Goal: Find specific page/section: Find specific page/section

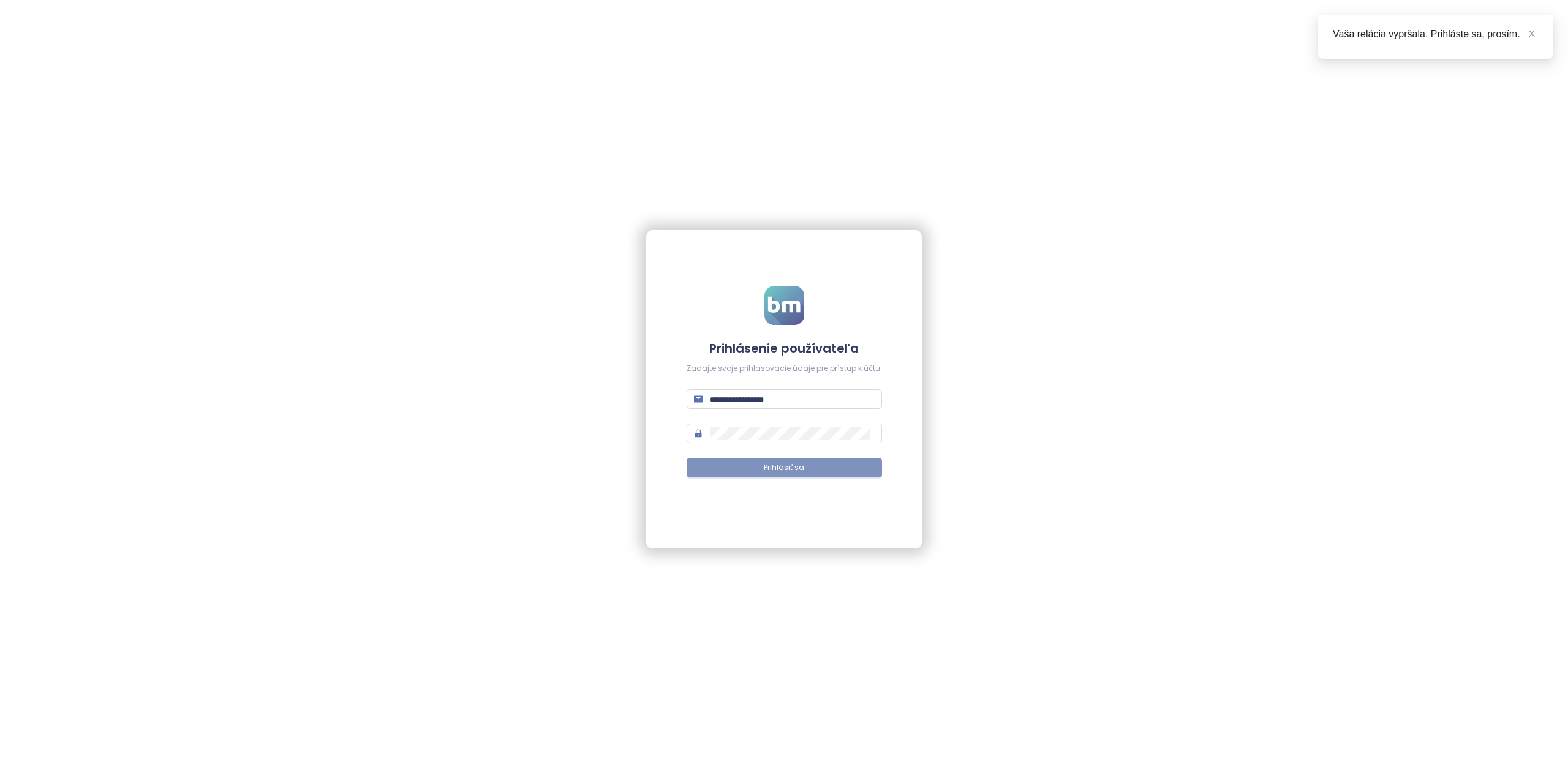
type input "**********"
click at [744, 474] on button "Prihlásiť sa" at bounding box center [784, 468] width 195 height 20
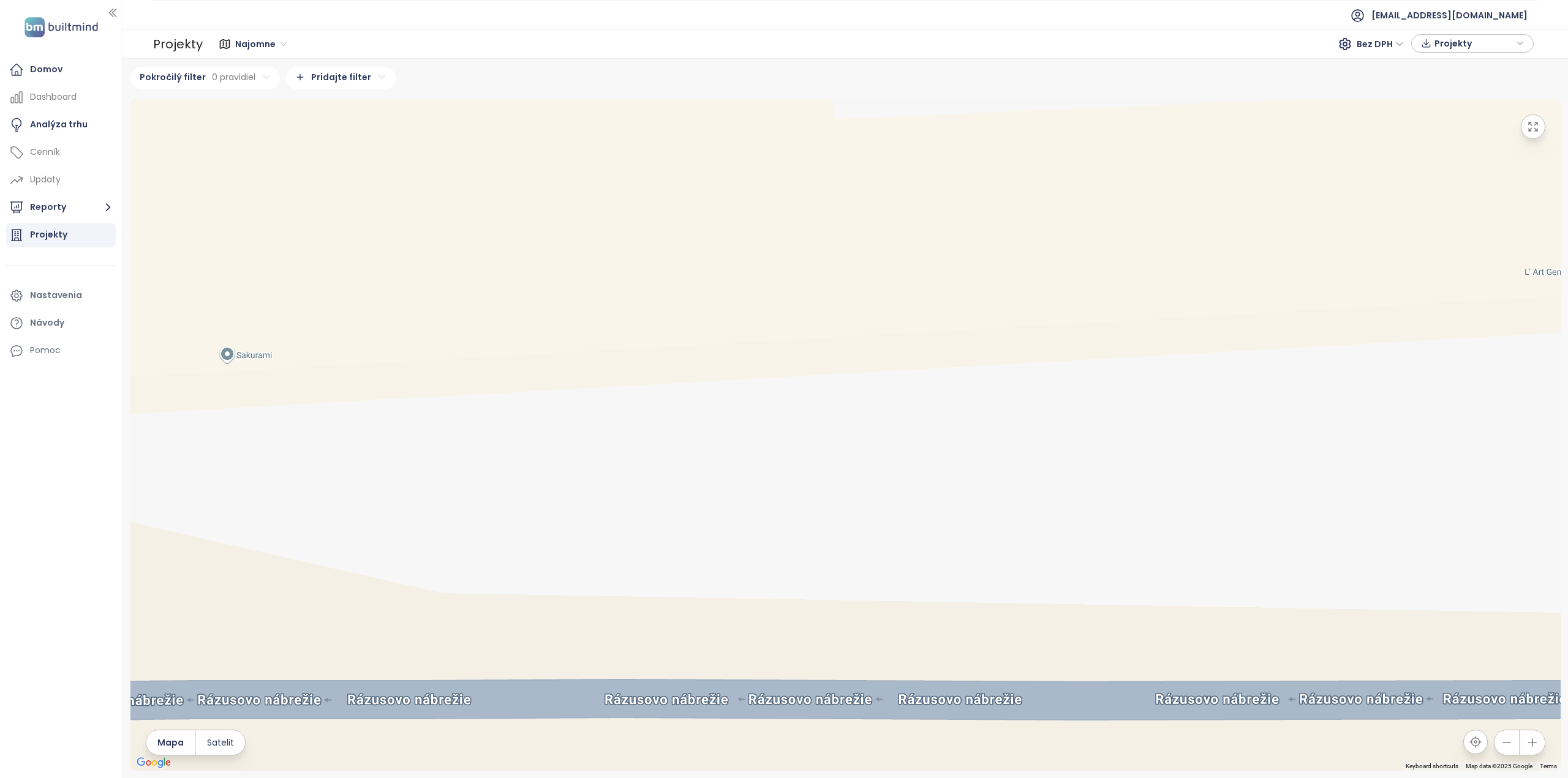
click at [249, 41] on span "Najomne" at bounding box center [261, 43] width 52 height 18
click at [254, 70] on div "Bratislava I-V" at bounding box center [272, 68] width 66 height 14
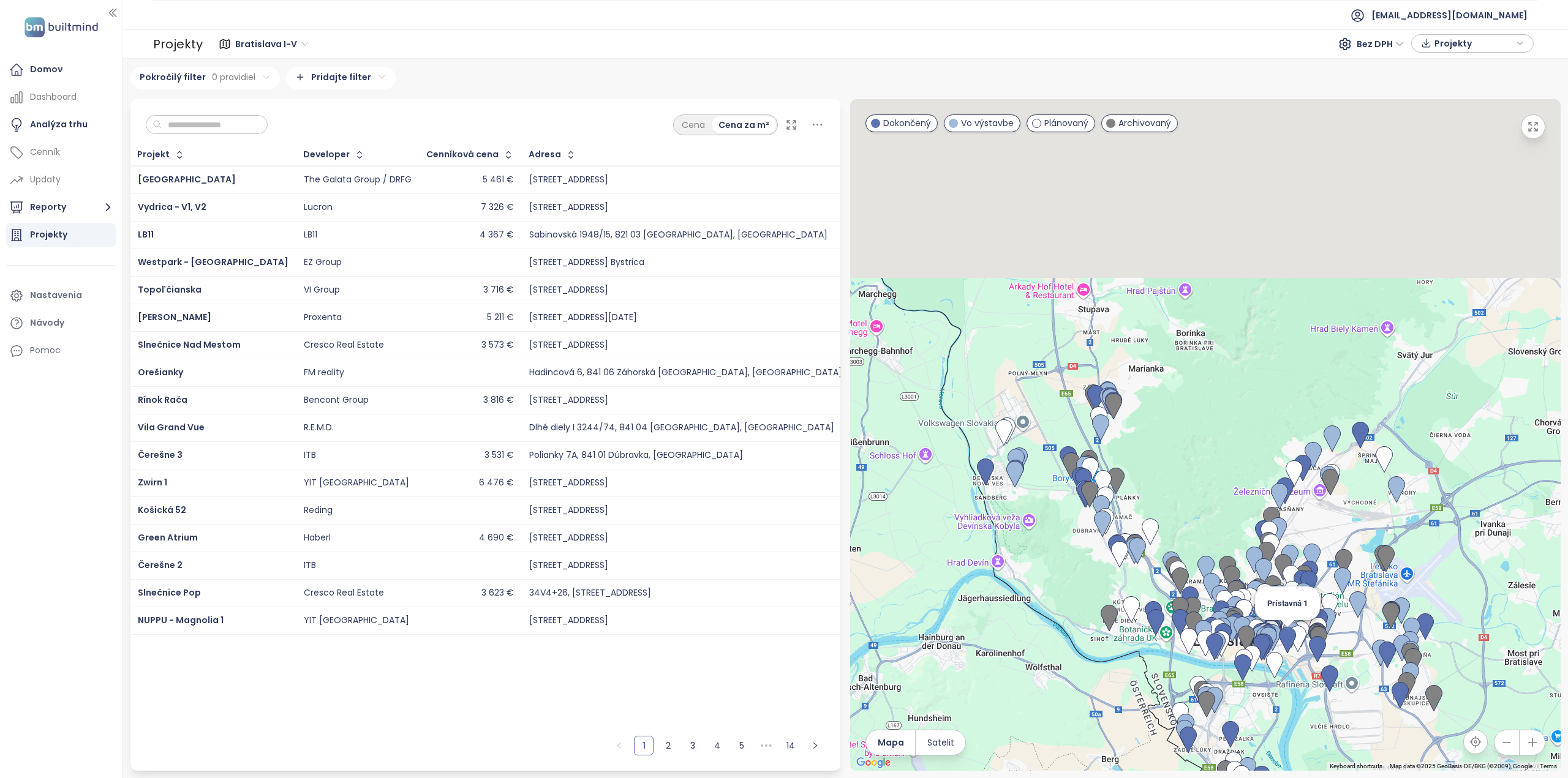
drag, startPoint x: 1291, startPoint y: 387, endPoint x: 1295, endPoint y: 633, distance: 246.0
click at [1295, 633] on img at bounding box center [1287, 640] width 27 height 37
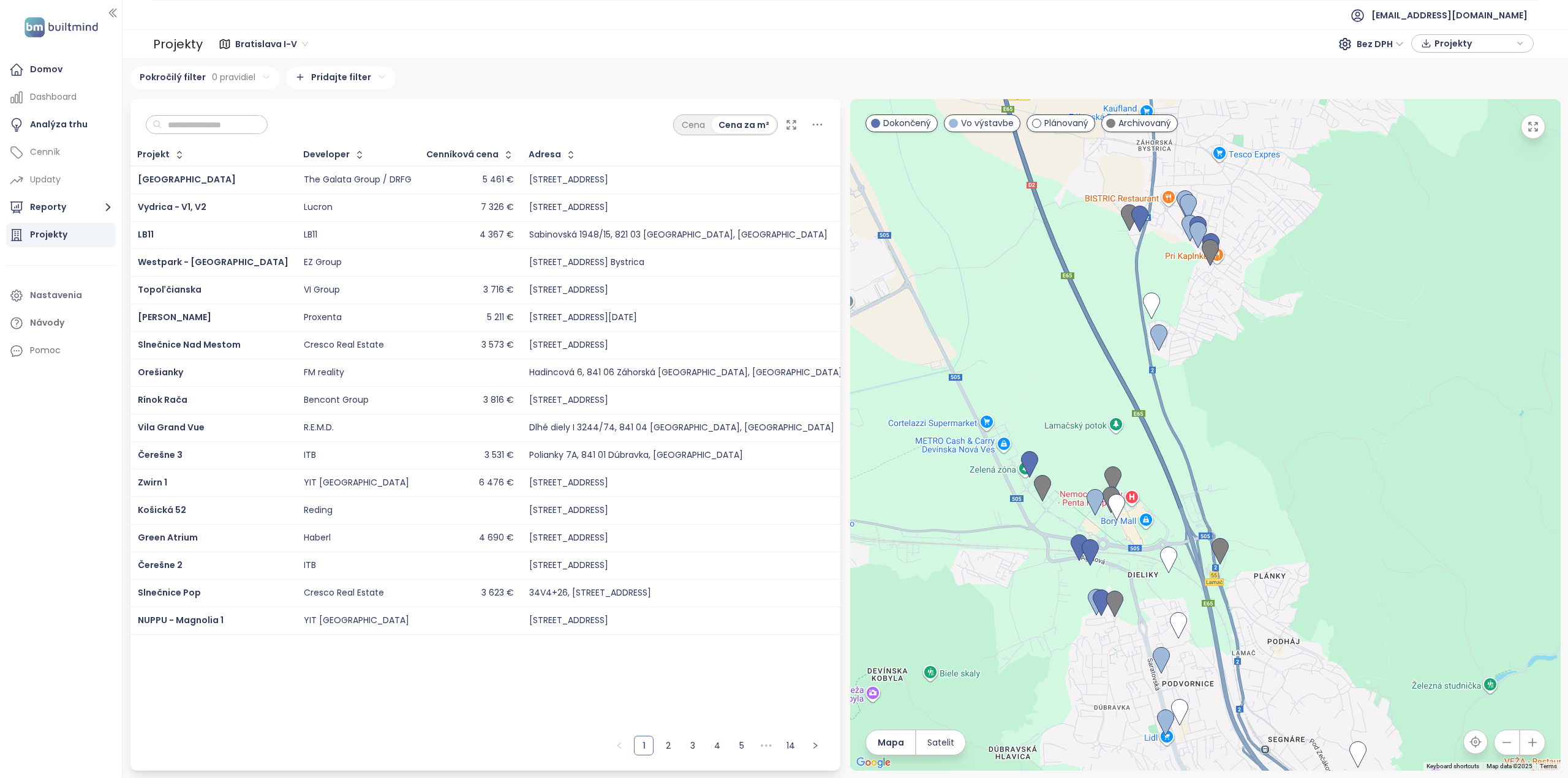
drag, startPoint x: 1097, startPoint y: 428, endPoint x: 1125, endPoint y: 392, distance: 45.6
click at [1125, 392] on div at bounding box center [1205, 434] width 710 height 672
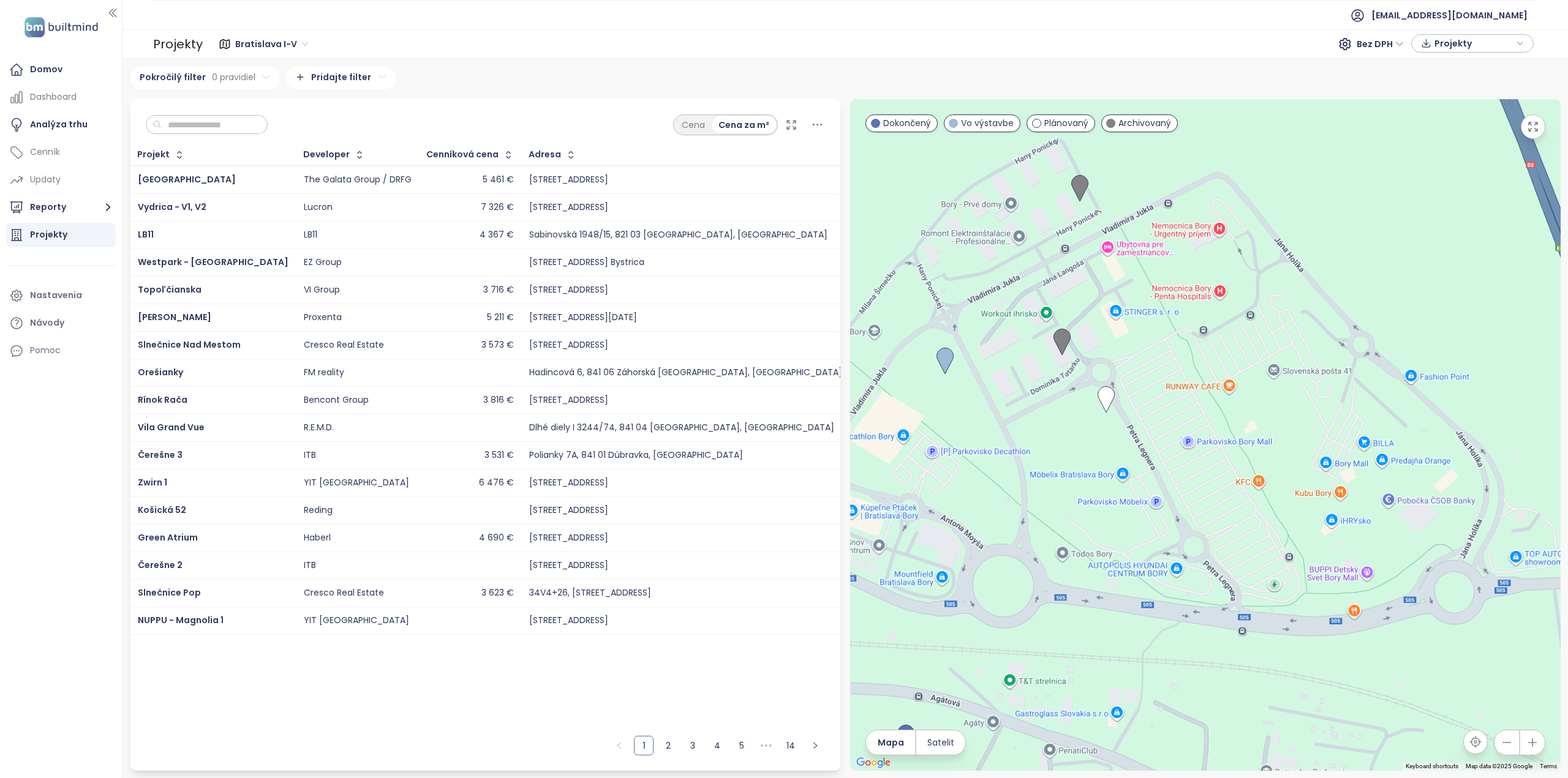
drag, startPoint x: 1063, startPoint y: 495, endPoint x: 1312, endPoint y: 647, distance: 291.7
click at [1312, 647] on div at bounding box center [1205, 434] width 710 height 672
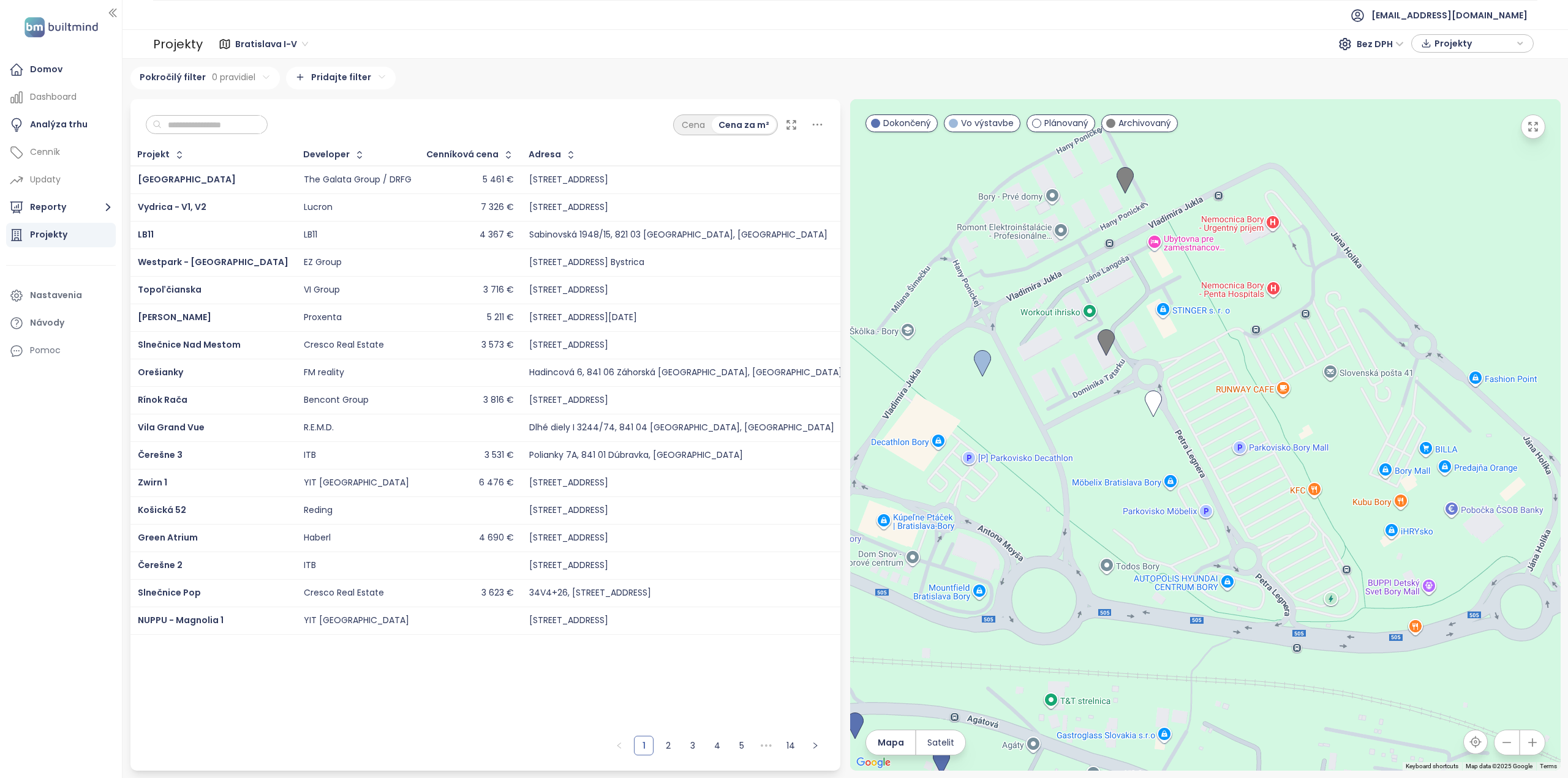
drag, startPoint x: 1202, startPoint y: 567, endPoint x: 1297, endPoint y: 593, distance: 98.5
click at [1297, 593] on div at bounding box center [1205, 434] width 710 height 672
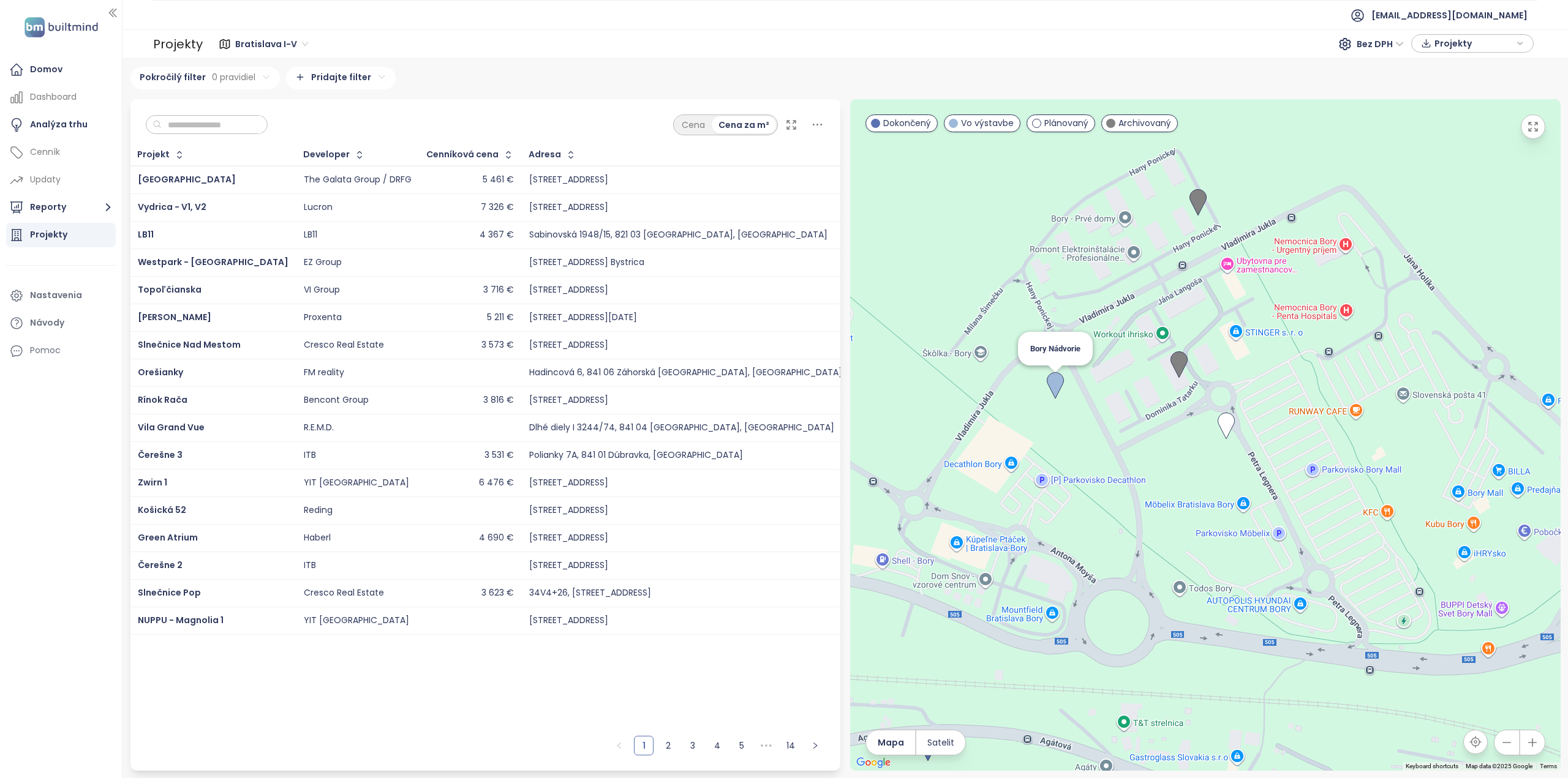
click at [1056, 384] on img at bounding box center [1056, 386] width 27 height 37
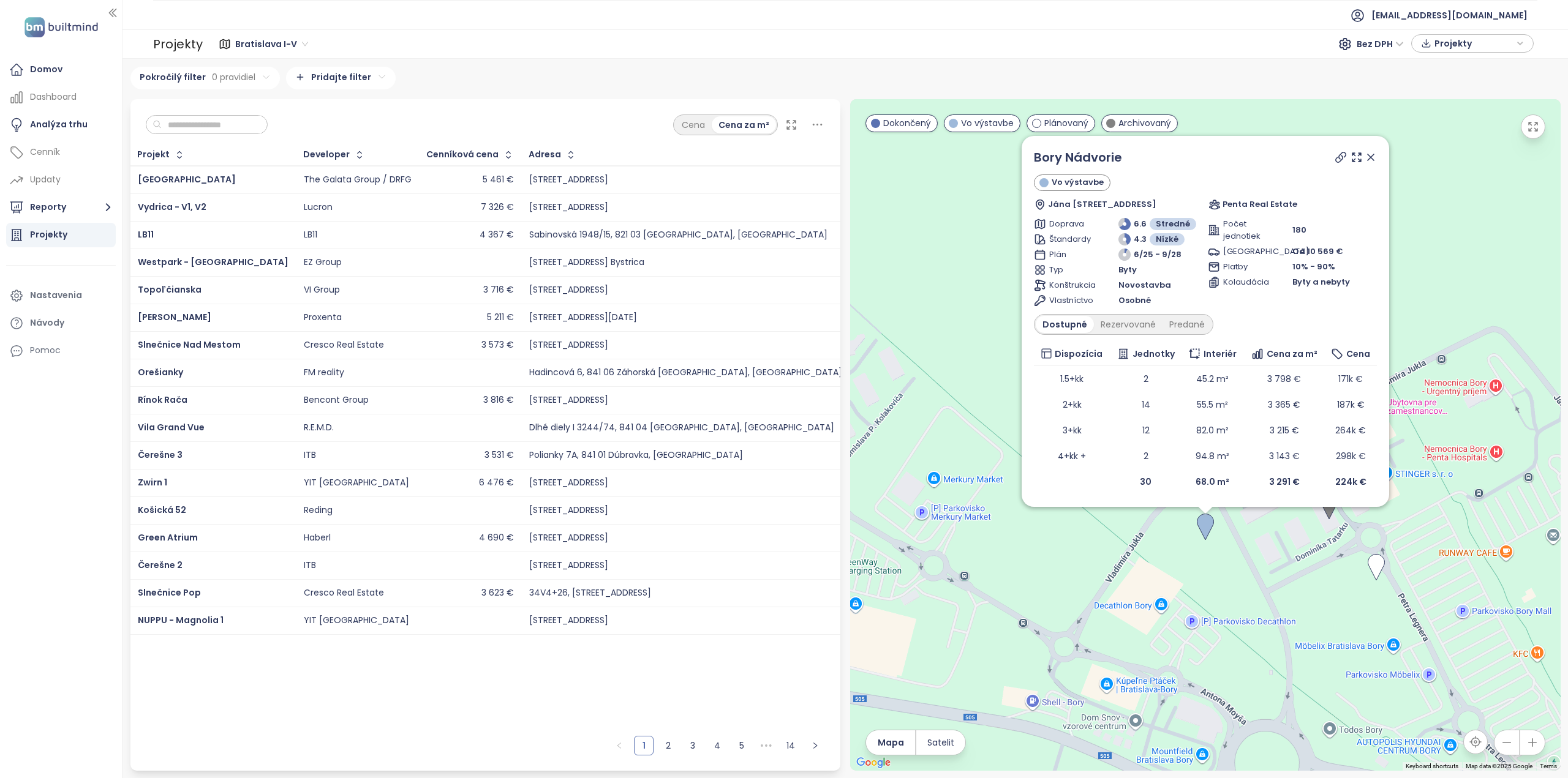
click at [1368, 160] on icon at bounding box center [1370, 157] width 6 height 6
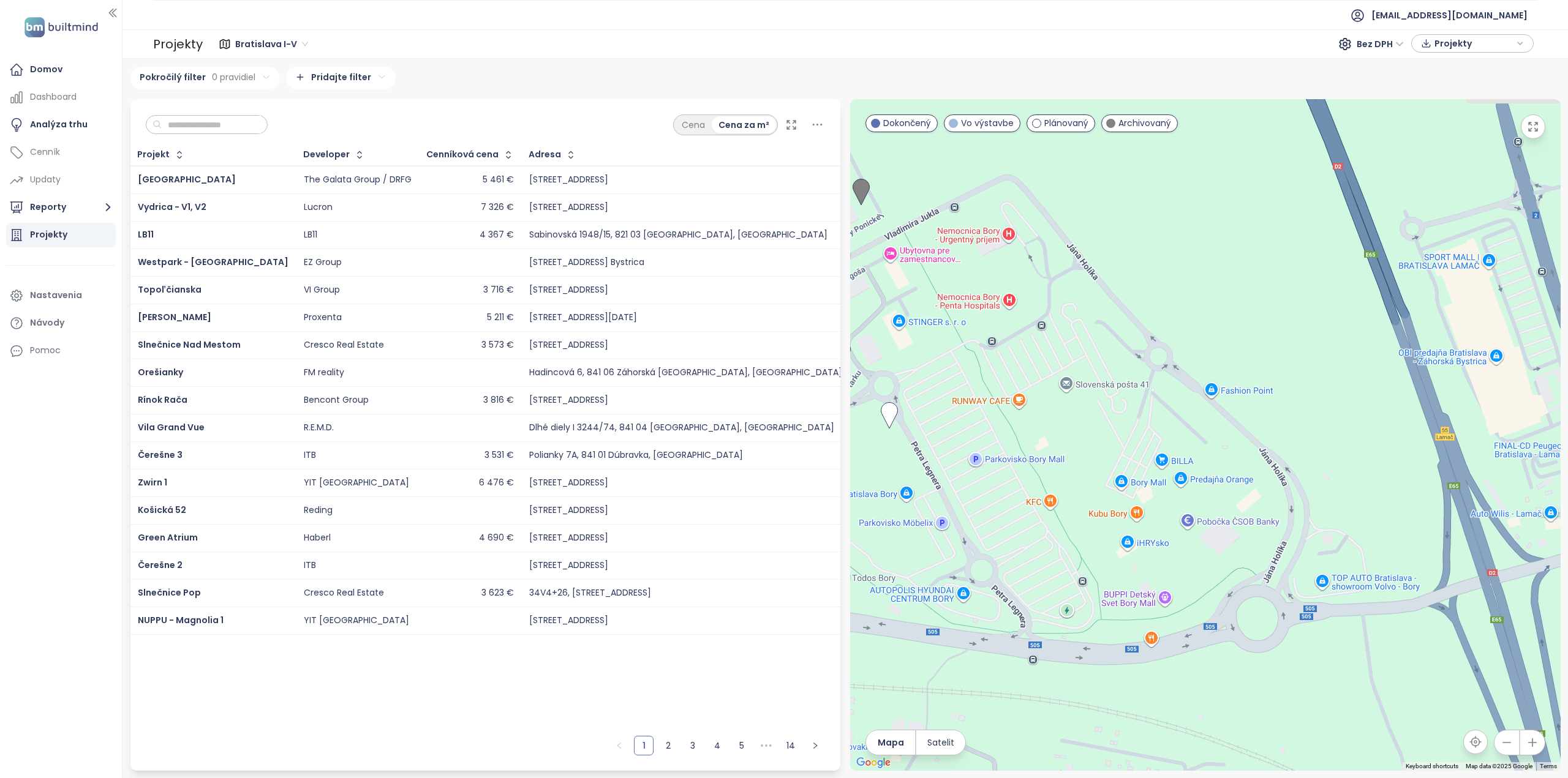
drag, startPoint x: 1491, startPoint y: 527, endPoint x: 985, endPoint y: 346, distance: 537.4
click at [980, 346] on div at bounding box center [1205, 434] width 710 height 672
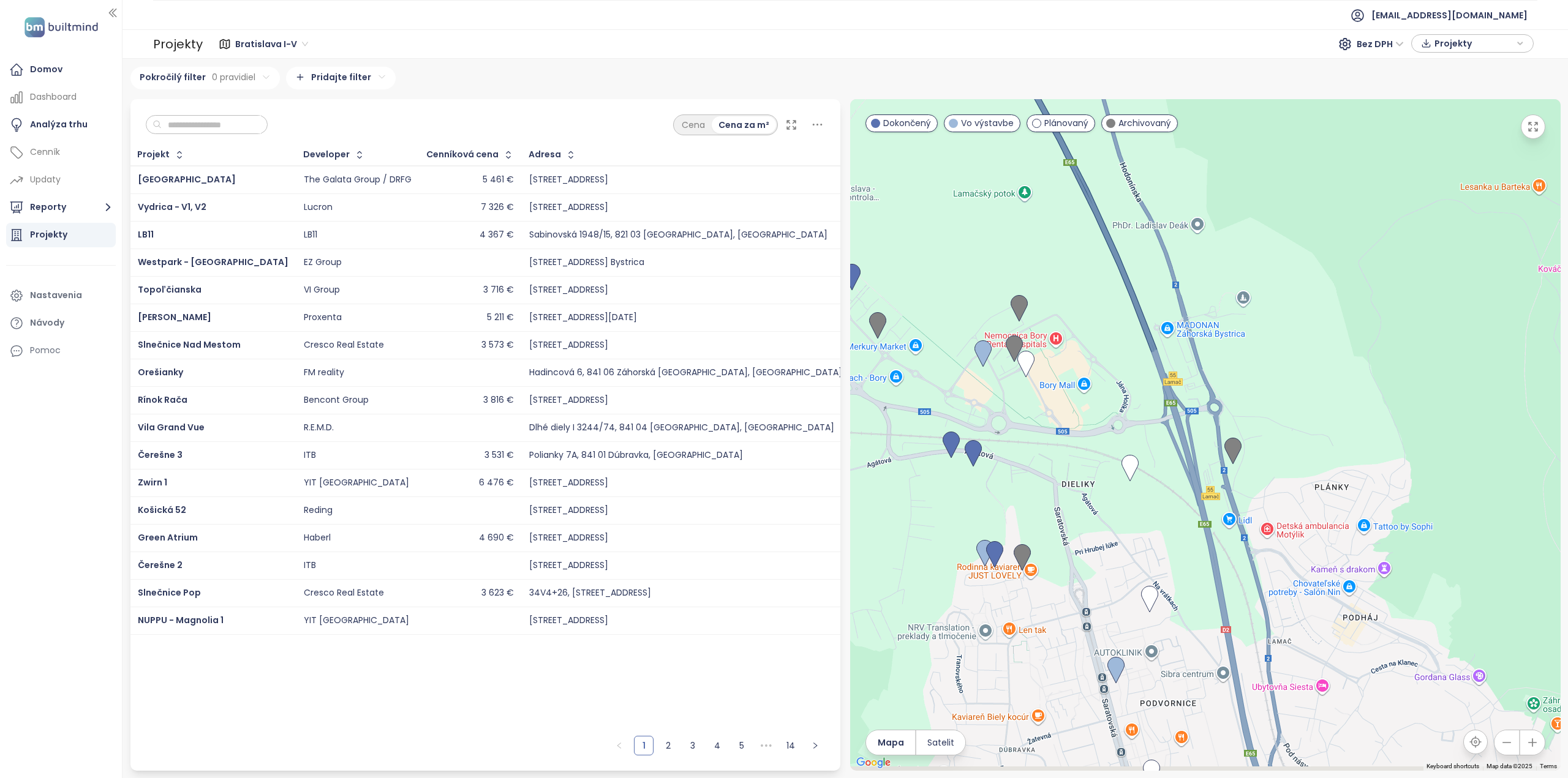
drag, startPoint x: 1135, startPoint y: 527, endPoint x: 1121, endPoint y: 449, distance: 79.2
click at [1121, 449] on div "To navigate, press the arrow keys." at bounding box center [1205, 434] width 710 height 672
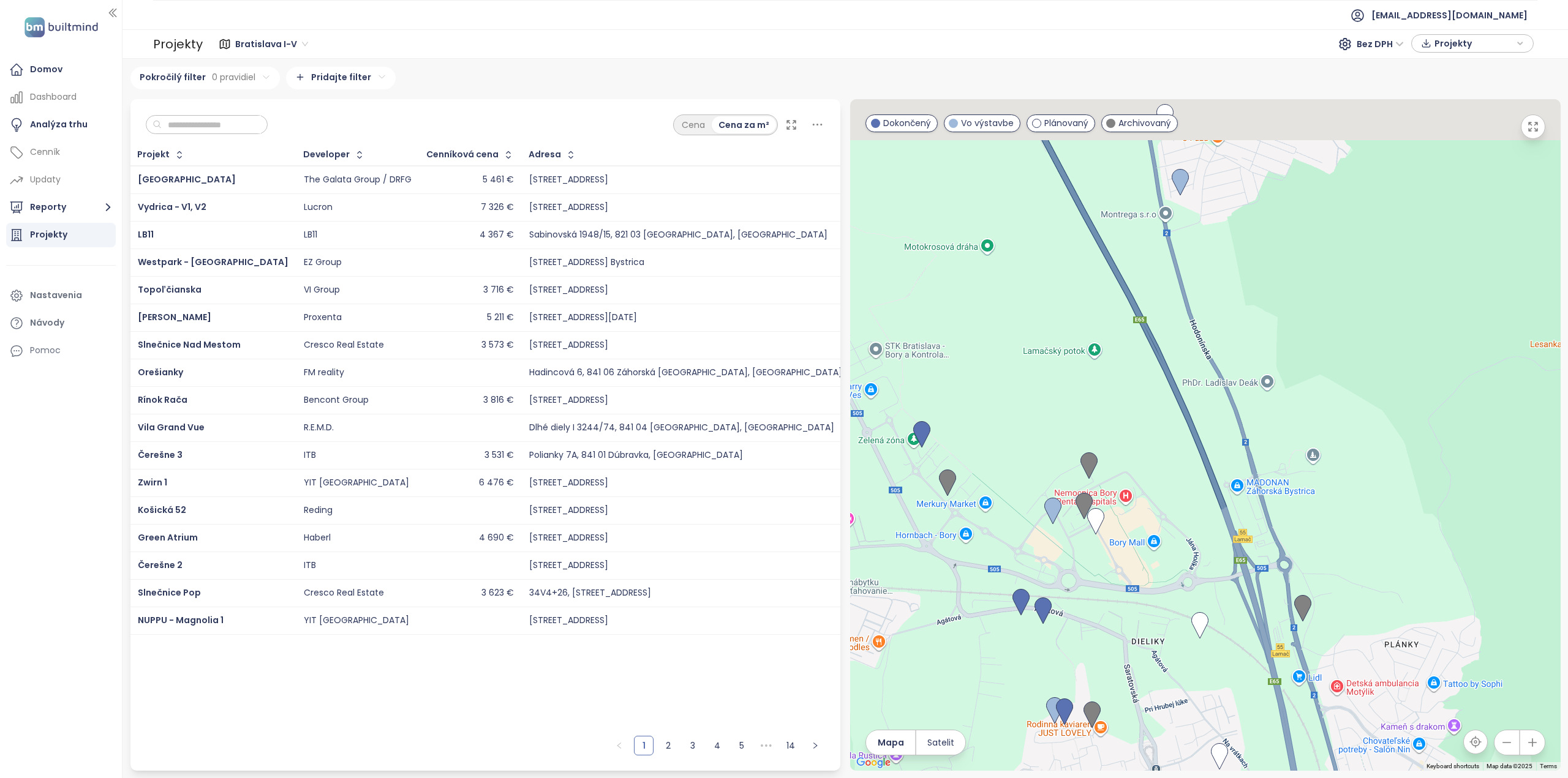
drag, startPoint x: 1126, startPoint y: 474, endPoint x: 1199, endPoint y: 642, distance: 183.2
click at [1199, 642] on img at bounding box center [1200, 626] width 27 height 37
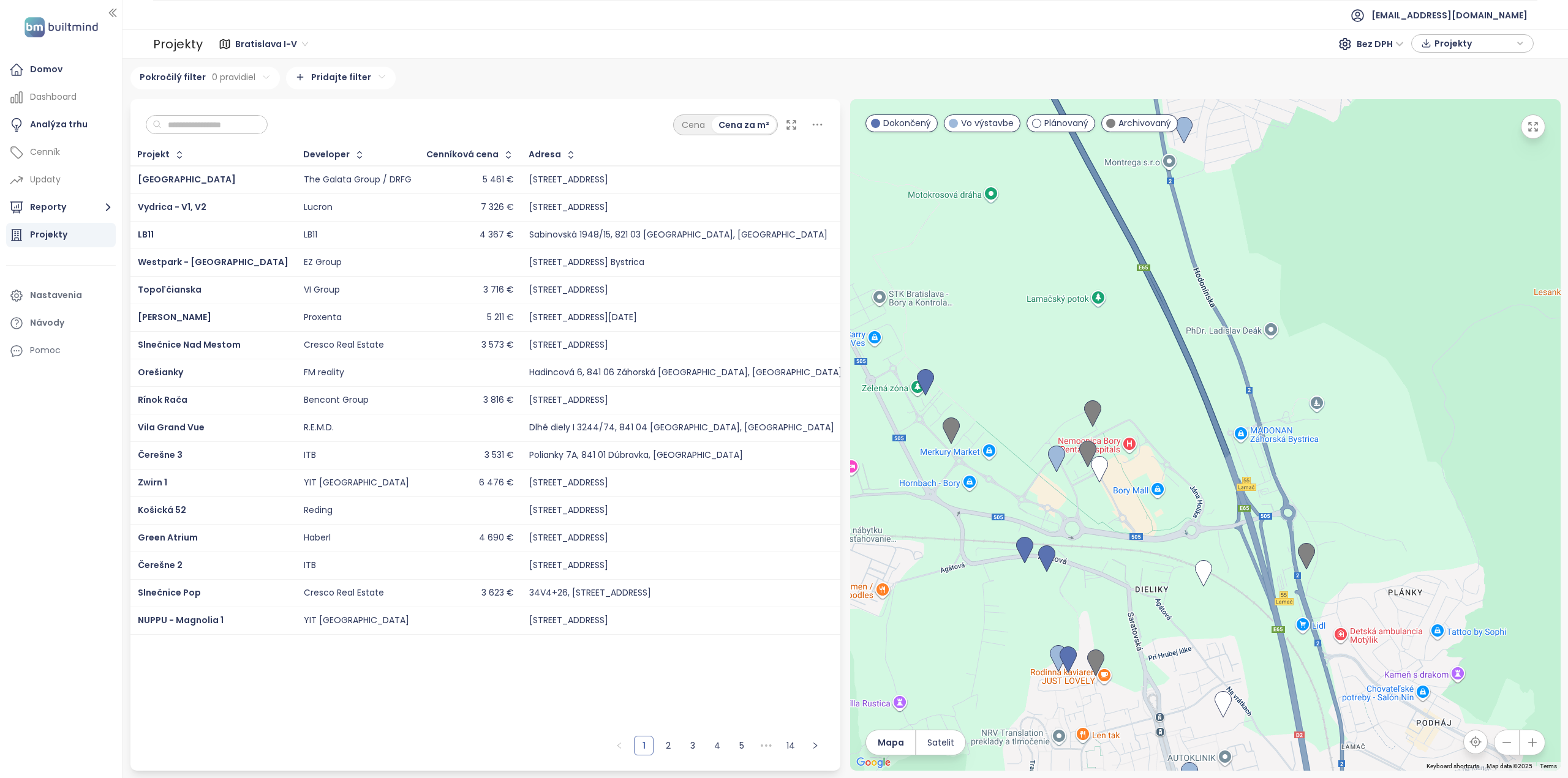
drag, startPoint x: 1064, startPoint y: 405, endPoint x: 1048, endPoint y: 305, distance: 101.3
click at [1049, 309] on div at bounding box center [1205, 434] width 710 height 672
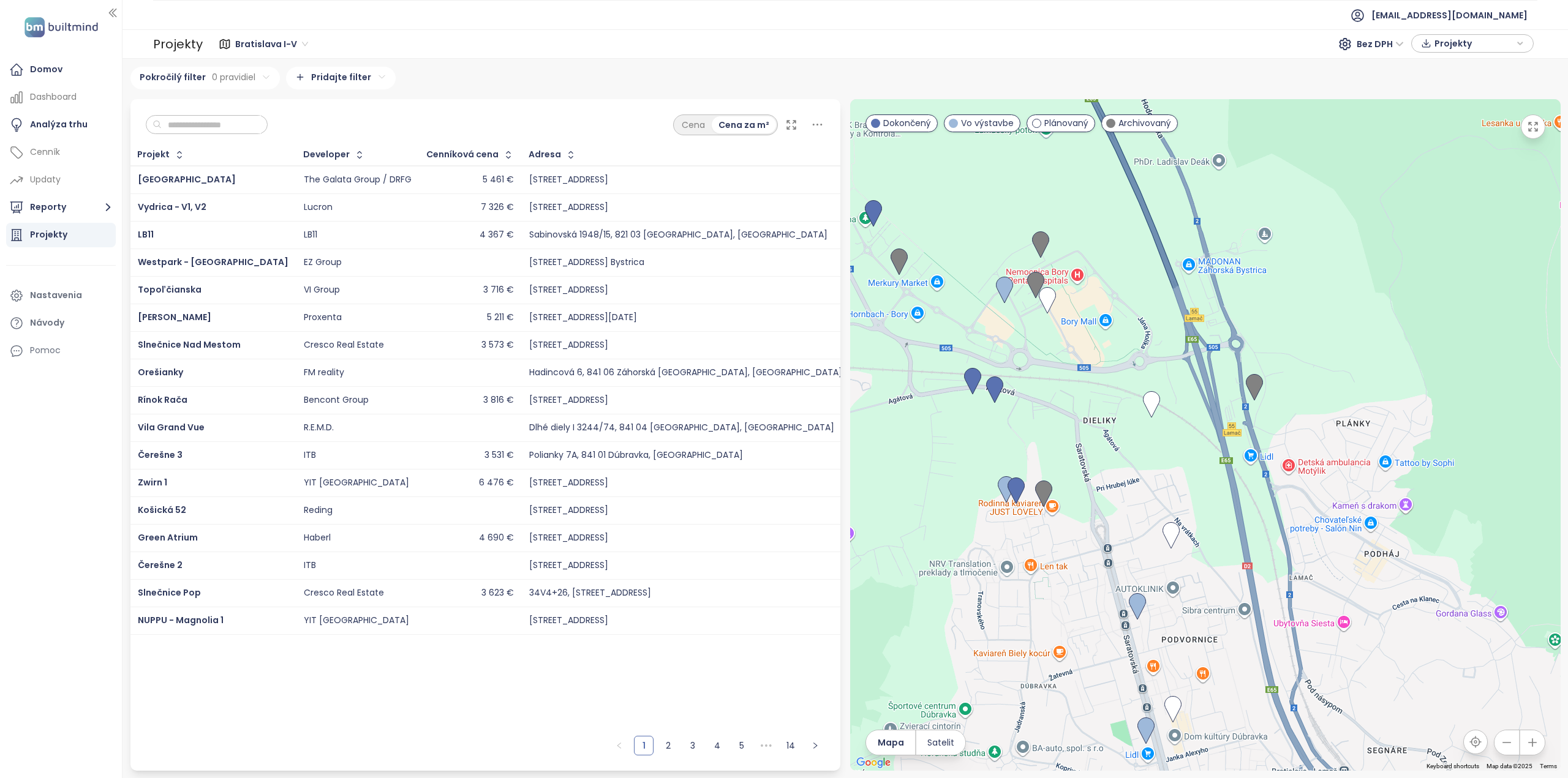
drag, startPoint x: 1163, startPoint y: 581, endPoint x: 1114, endPoint y: 443, distance: 146.4
click at [1114, 443] on div at bounding box center [1205, 434] width 710 height 672
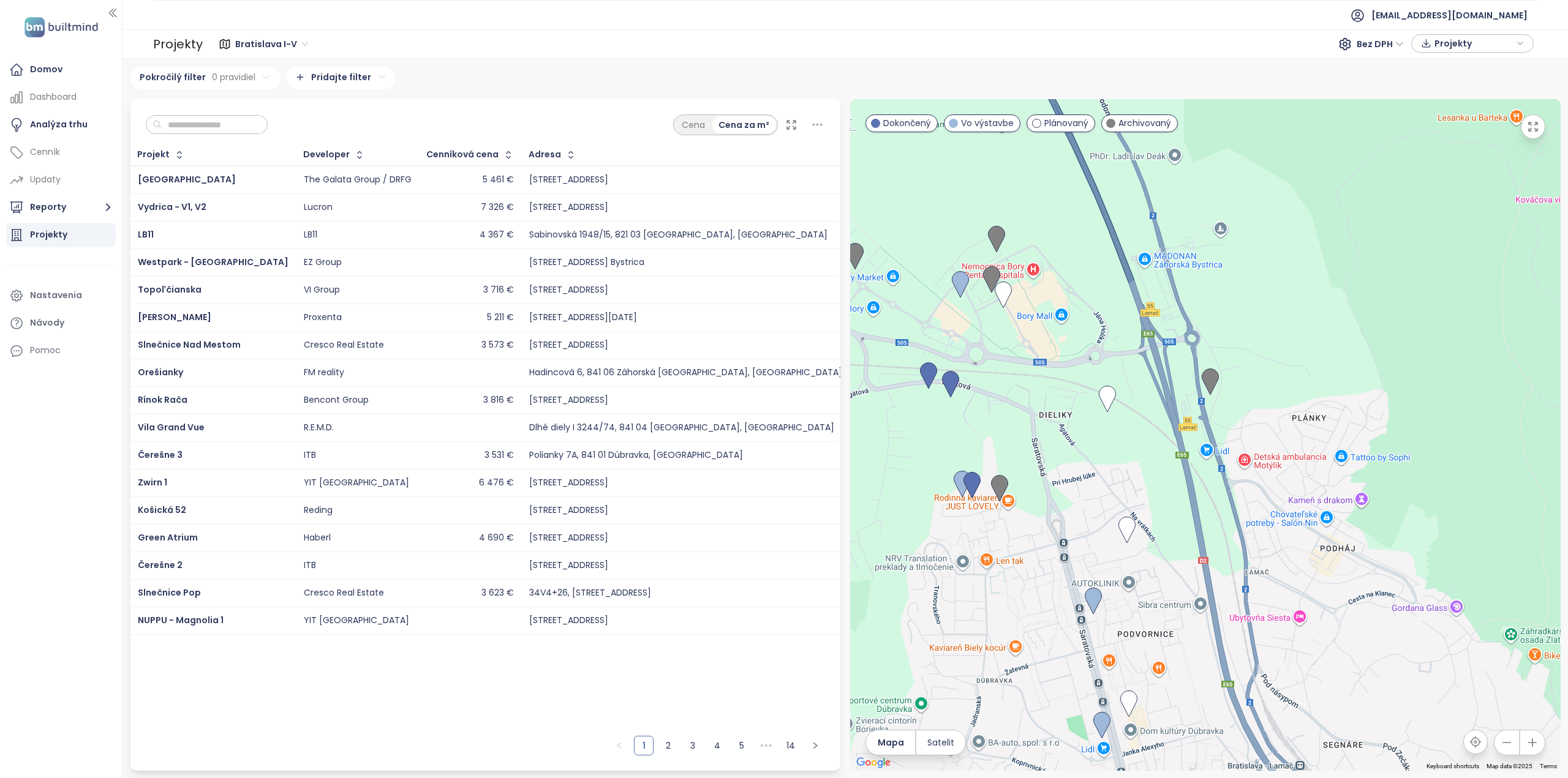
drag, startPoint x: 1164, startPoint y: 483, endPoint x: 1183, endPoint y: 598, distance: 116.6
click at [1183, 598] on div at bounding box center [1205, 434] width 710 height 672
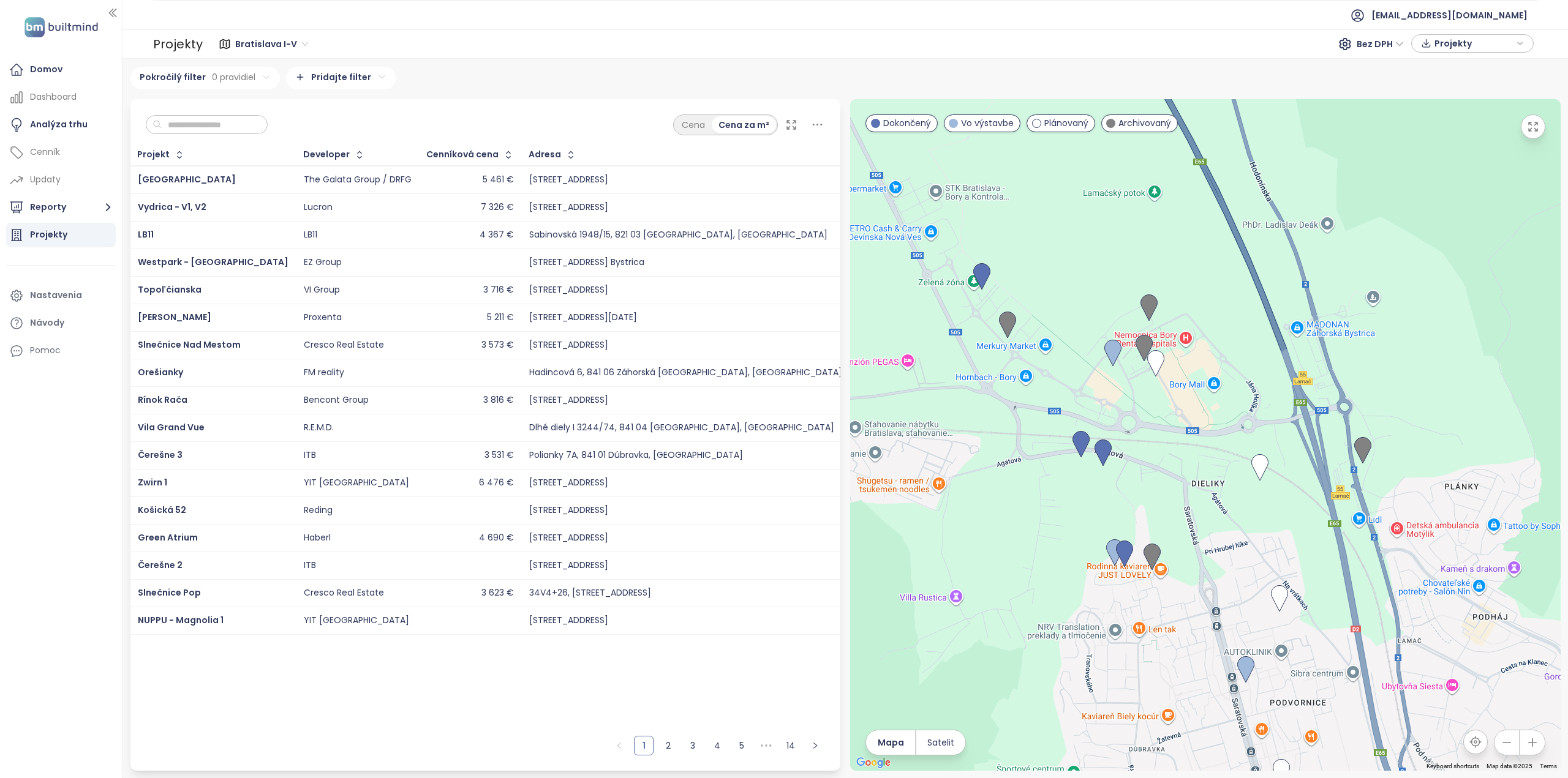
drag, startPoint x: 1107, startPoint y: 491, endPoint x: 1259, endPoint y: 552, distance: 163.8
click at [1259, 552] on div at bounding box center [1205, 434] width 710 height 672
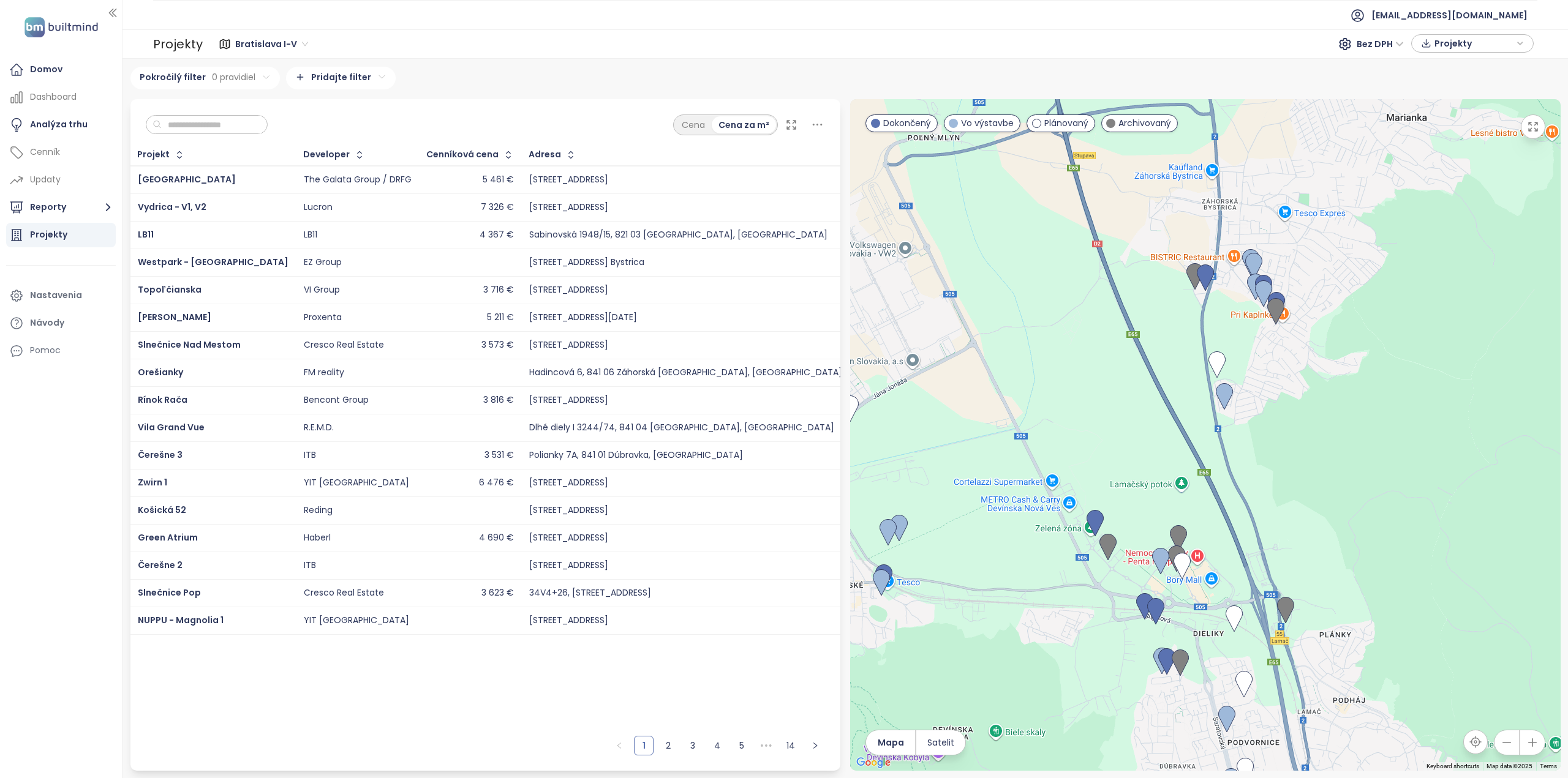
drag, startPoint x: 1133, startPoint y: 409, endPoint x: 1138, endPoint y: 529, distance: 120.1
click at [1138, 529] on div at bounding box center [1205, 434] width 710 height 672
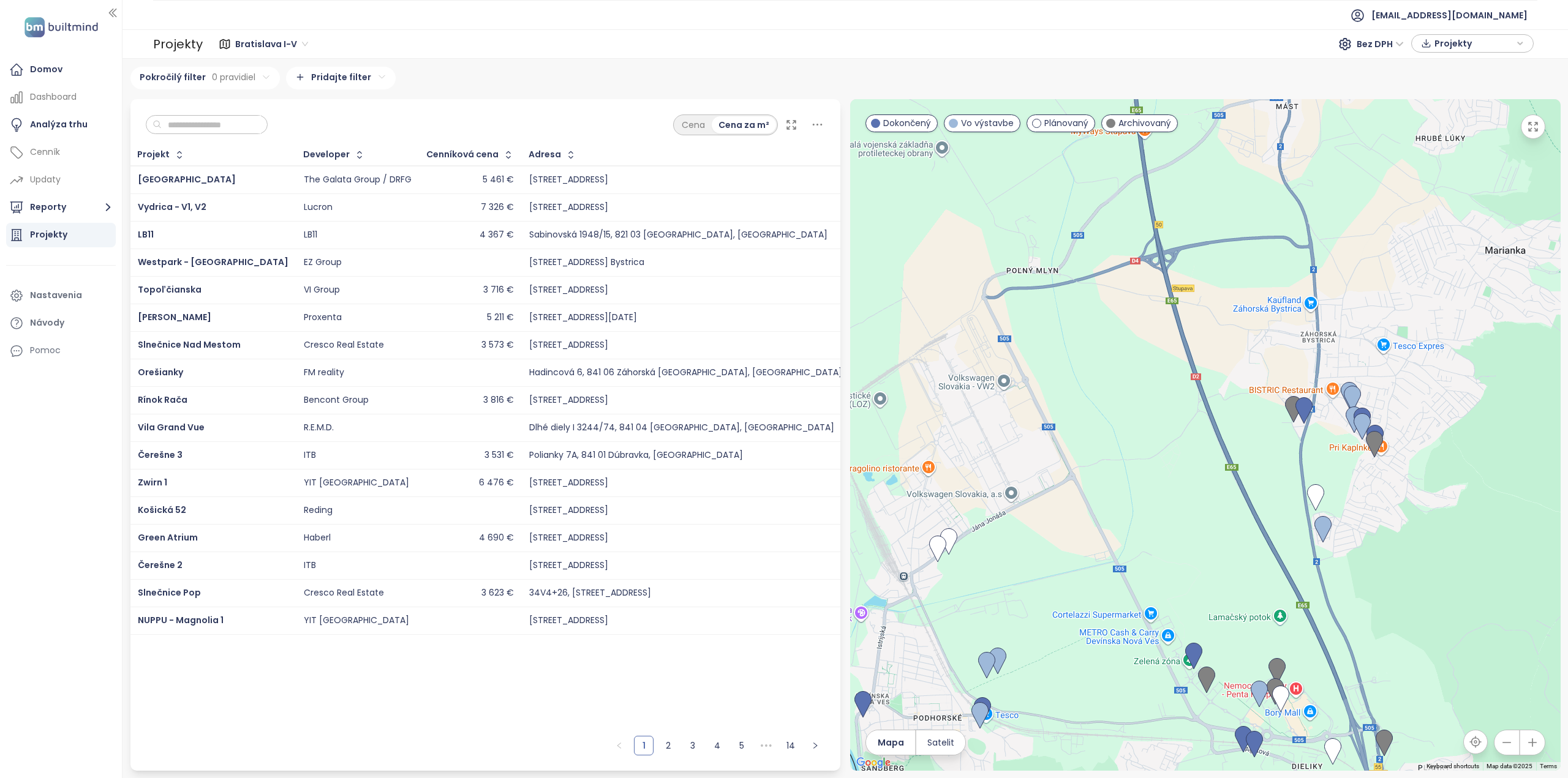
drag, startPoint x: 1081, startPoint y: 438, endPoint x: 1182, endPoint y: 574, distance: 169.4
click at [1182, 574] on div at bounding box center [1205, 434] width 710 height 672
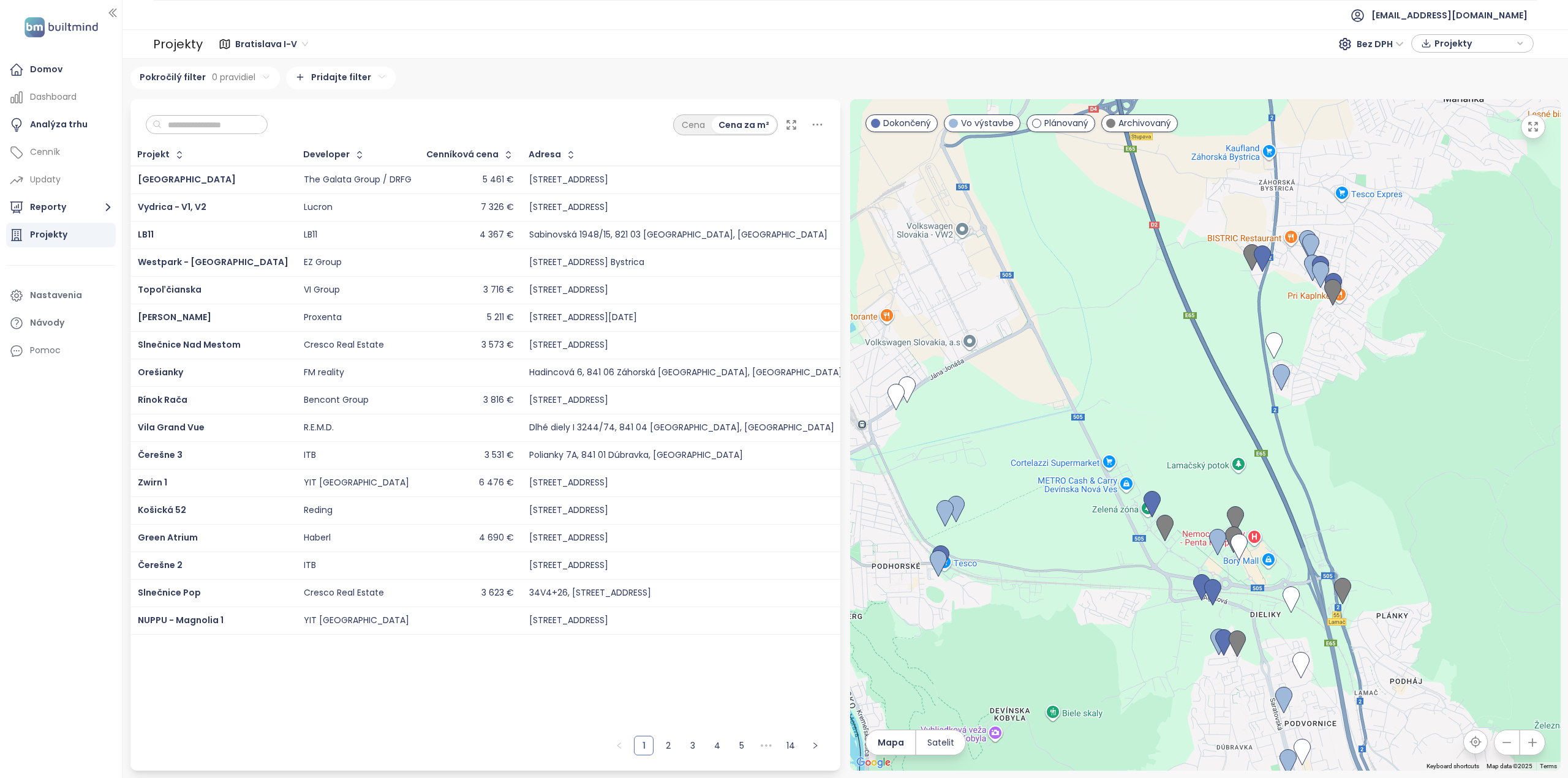
drag, startPoint x: 1213, startPoint y: 634, endPoint x: 1175, endPoint y: 497, distance: 142.2
click at [1175, 497] on div at bounding box center [1205, 434] width 710 height 672
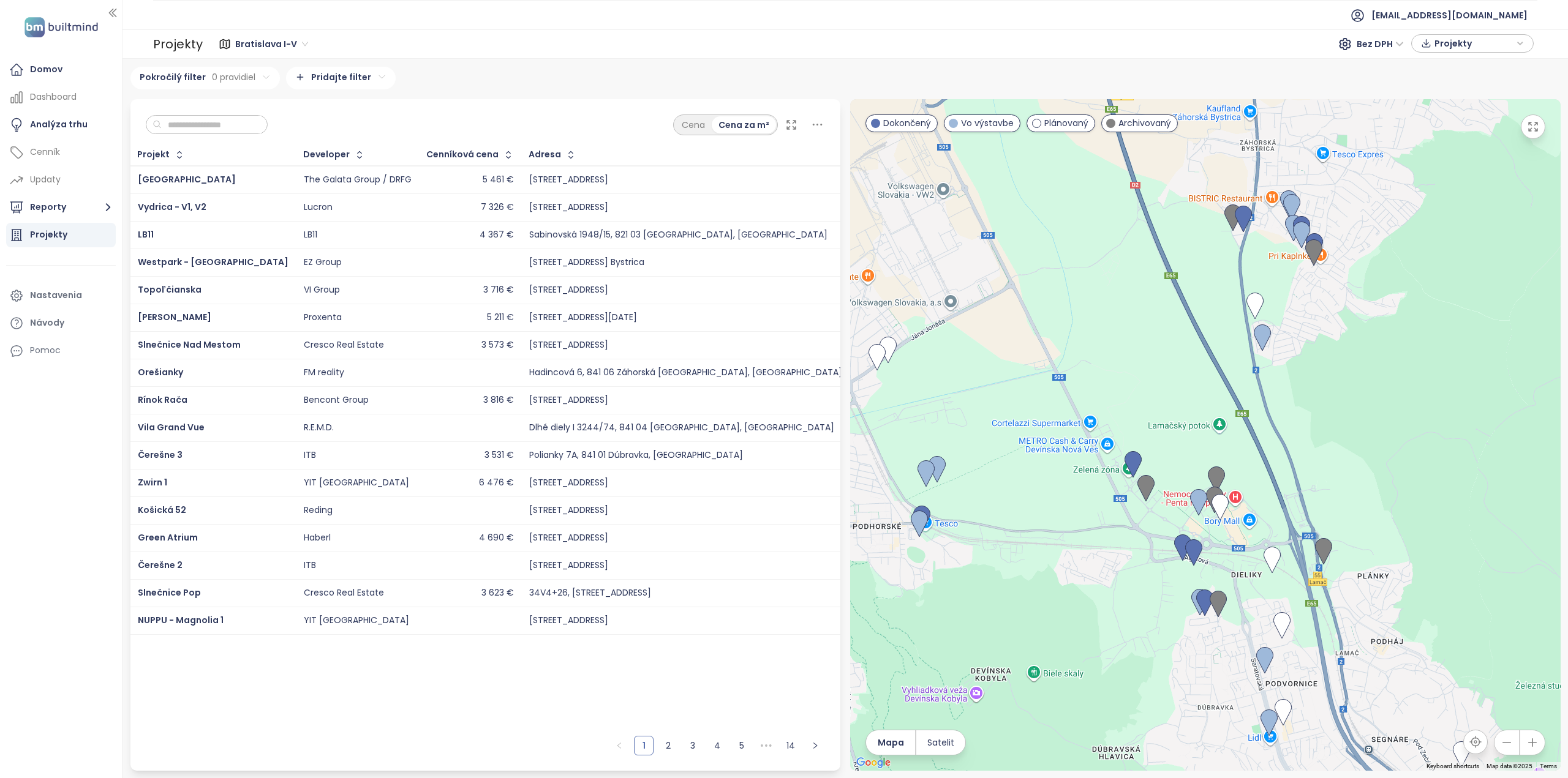
drag, startPoint x: 1227, startPoint y: 629, endPoint x: 1074, endPoint y: 489, distance: 207.4
click at [1074, 490] on div at bounding box center [1205, 434] width 710 height 672
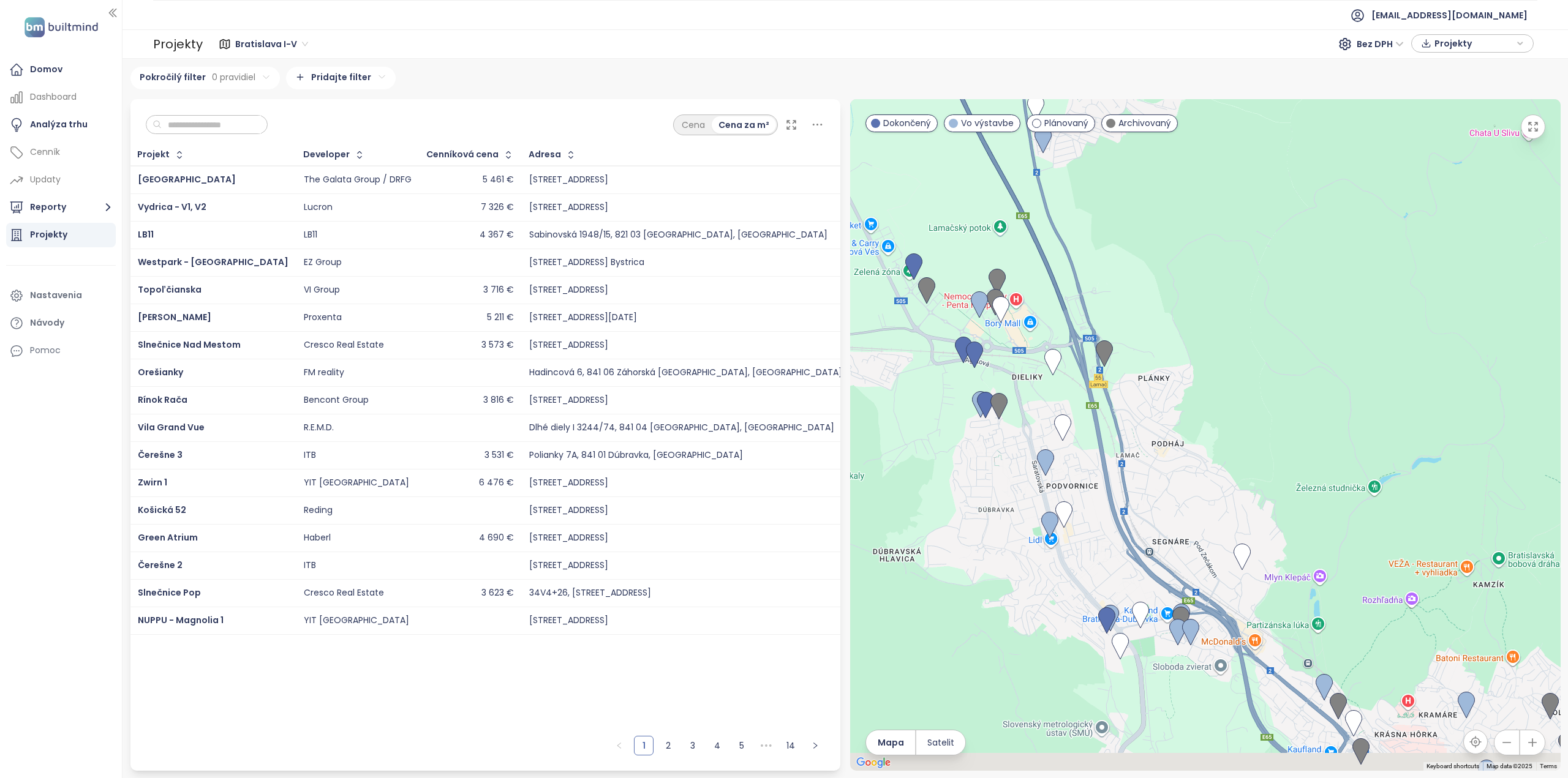
drag, startPoint x: 1178, startPoint y: 598, endPoint x: 1102, endPoint y: 407, distance: 205.6
click at [1102, 407] on div at bounding box center [1205, 434] width 710 height 672
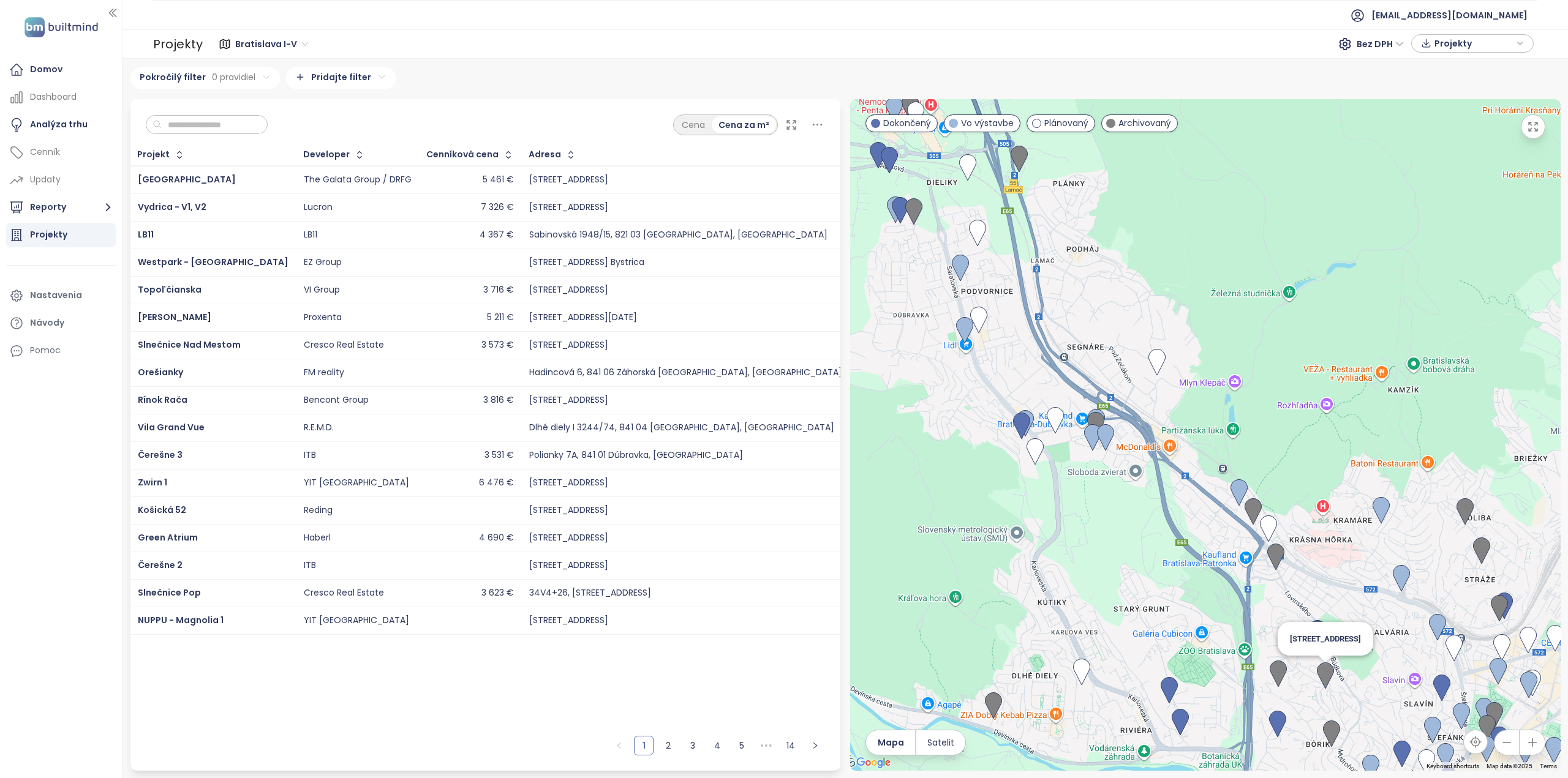
drag, startPoint x: 1335, startPoint y: 659, endPoint x: 961, endPoint y: 375, distance: 469.6
click at [961, 375] on div "[STREET_ADDRESS]" at bounding box center [1205, 434] width 710 height 672
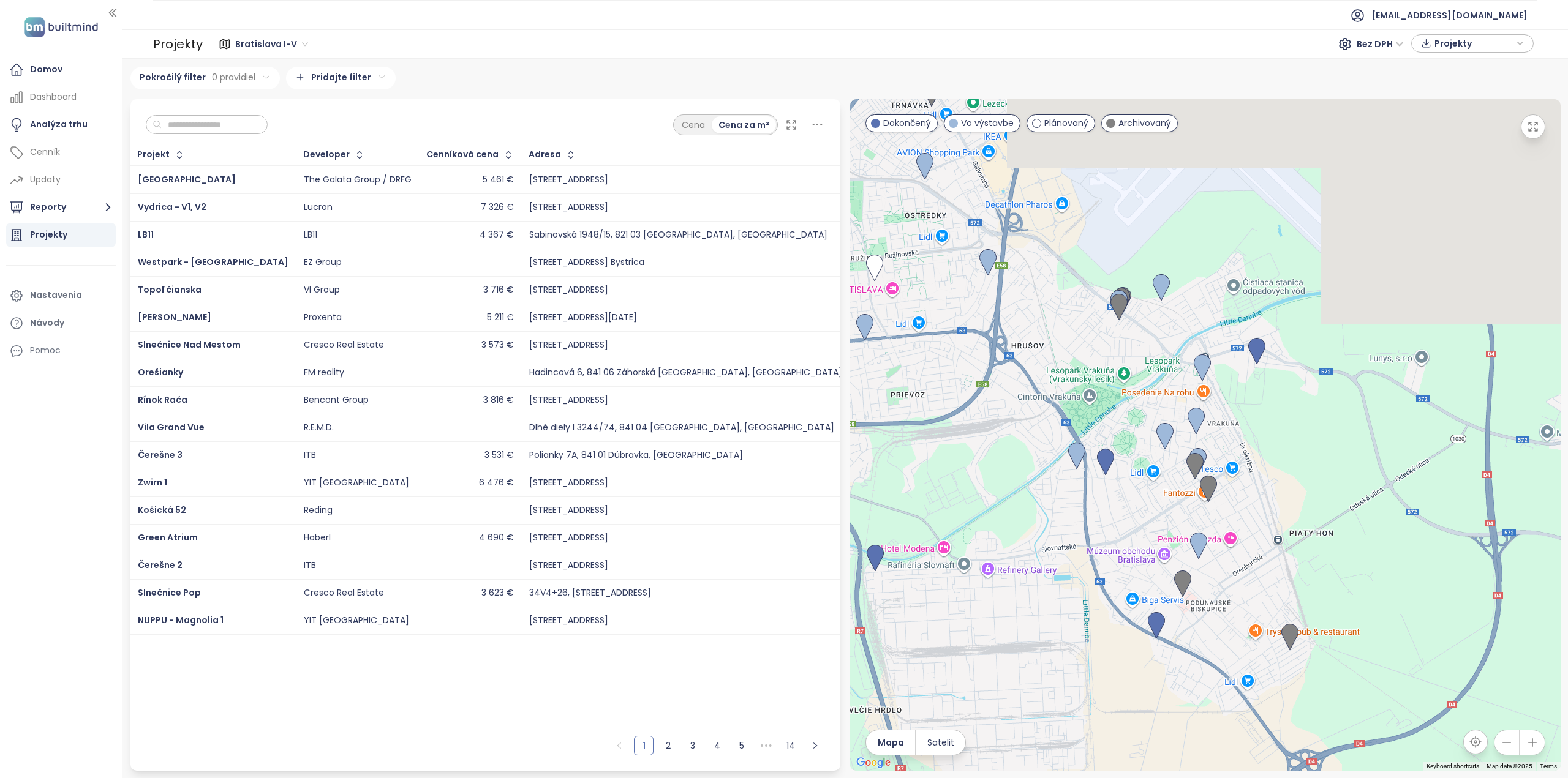
drag, startPoint x: 1246, startPoint y: 375, endPoint x: 1406, endPoint y: 803, distance: 456.9
click at [1406, 777] on html "Domov Dashboard Analýza trhu Cenník Updaty Reporty Projekty Nastavenia Návody P…" at bounding box center [784, 389] width 1568 height 778
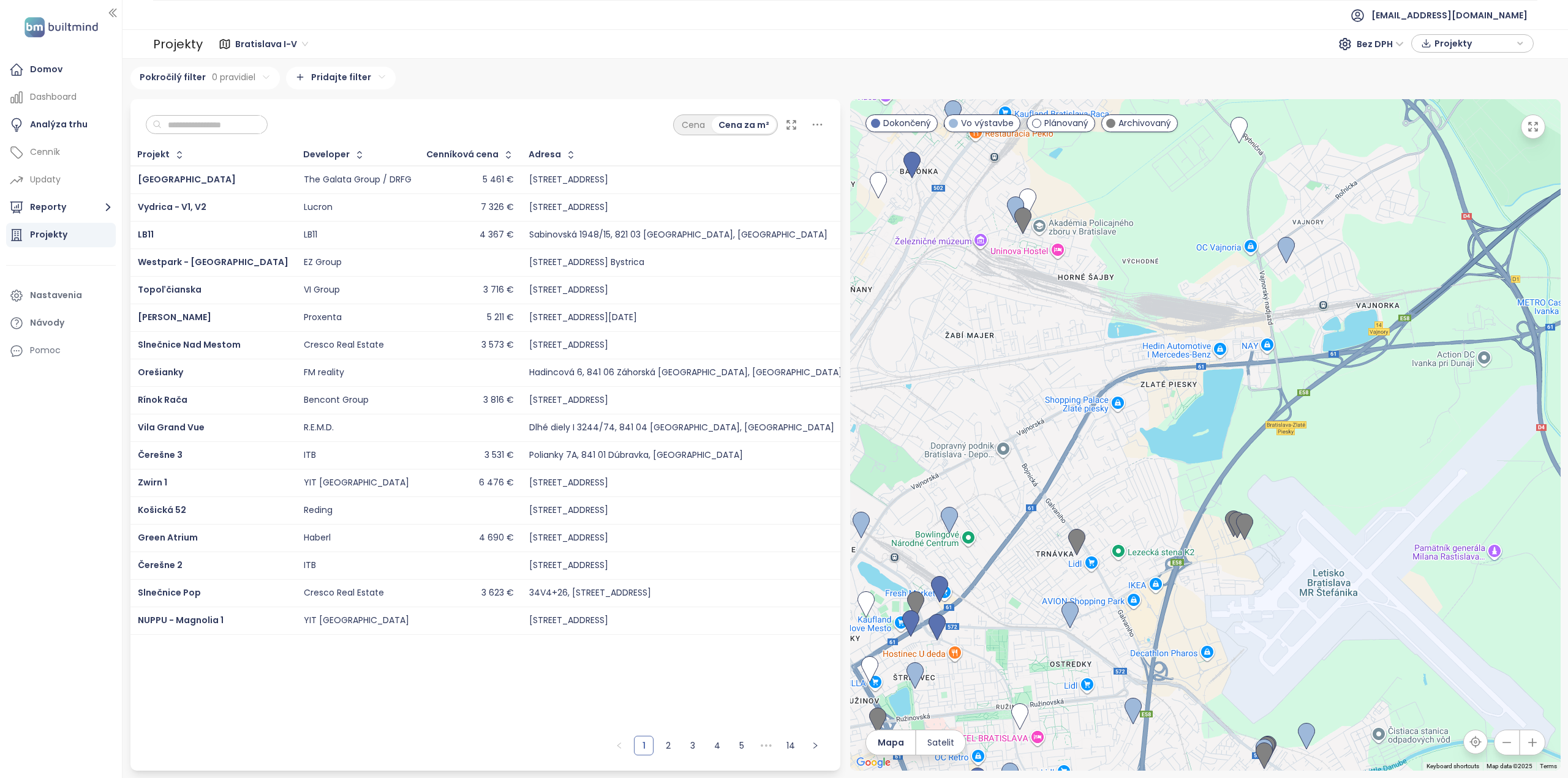
drag, startPoint x: 1339, startPoint y: 541, endPoint x: 1407, endPoint y: 724, distance: 195.2
click at [1407, 724] on div at bounding box center [1205, 434] width 710 height 672
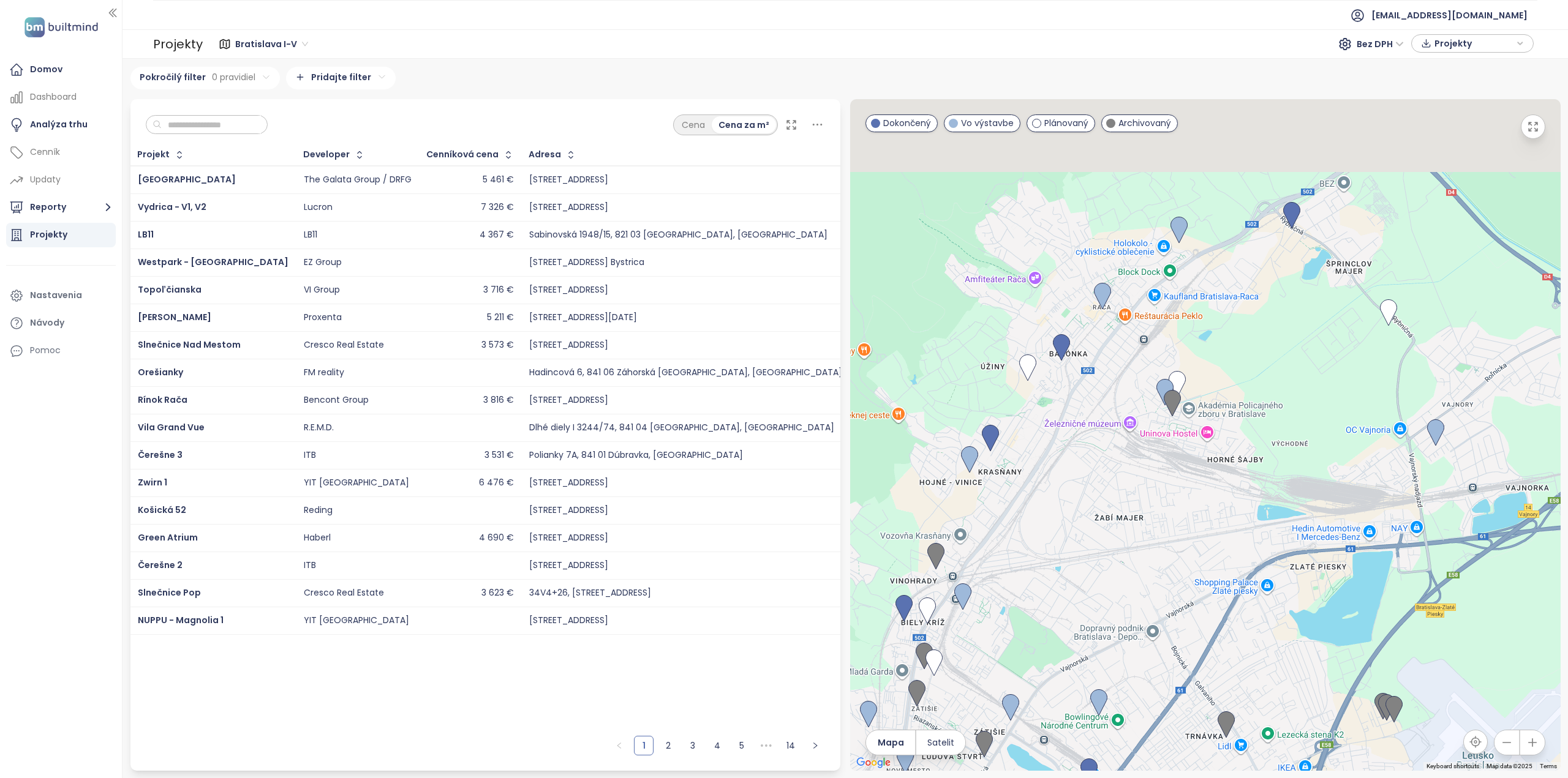
drag, startPoint x: 1321, startPoint y: 528, endPoint x: 1474, endPoint y: 718, distance: 243.9
click at [1474, 718] on div at bounding box center [1205, 434] width 710 height 672
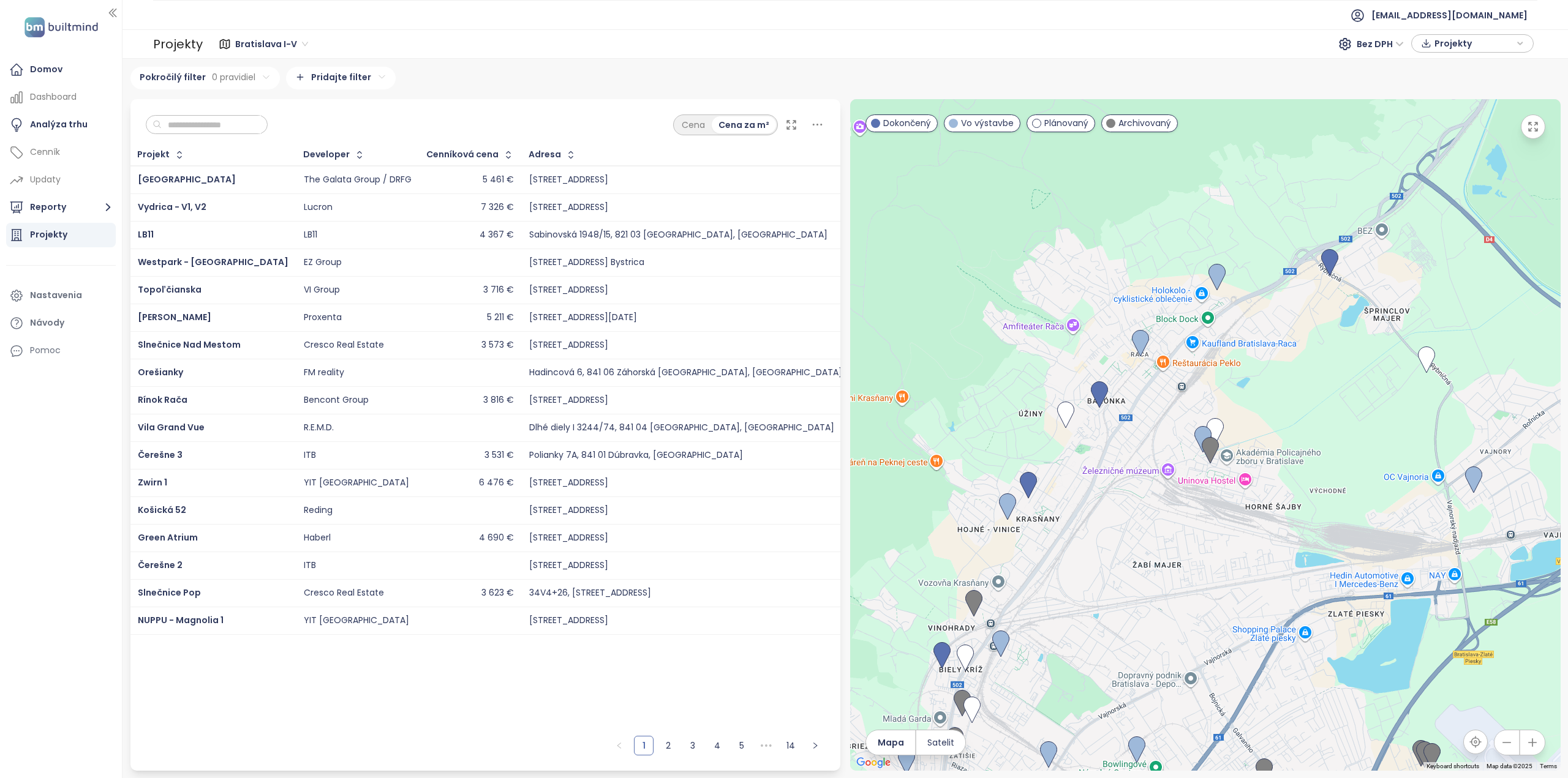
drag, startPoint x: 1210, startPoint y: 505, endPoint x: 1239, endPoint y: 529, distance: 37.6
click at [1239, 529] on div at bounding box center [1205, 434] width 710 height 672
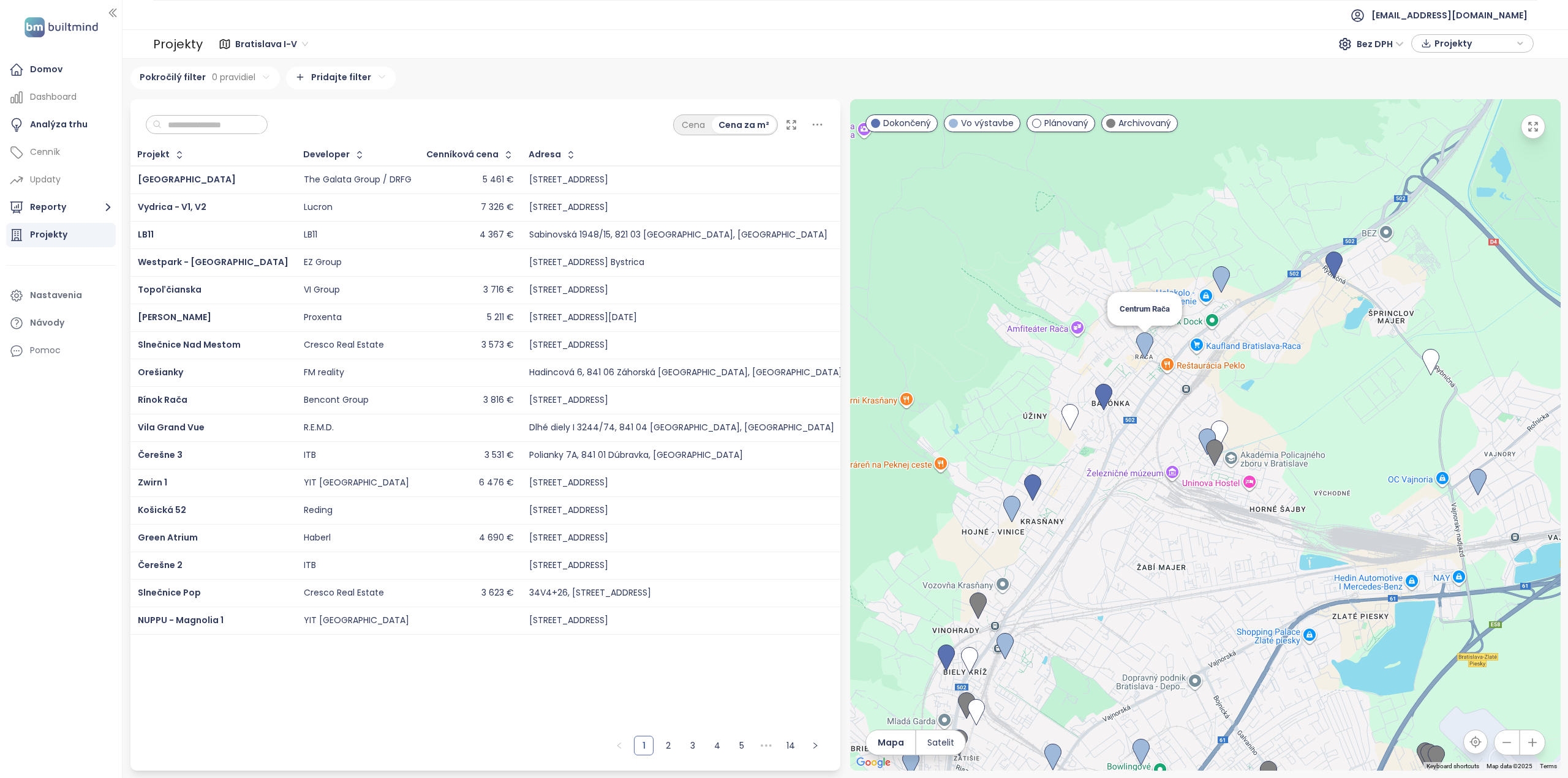
click at [1145, 349] on img at bounding box center [1145, 346] width 27 height 37
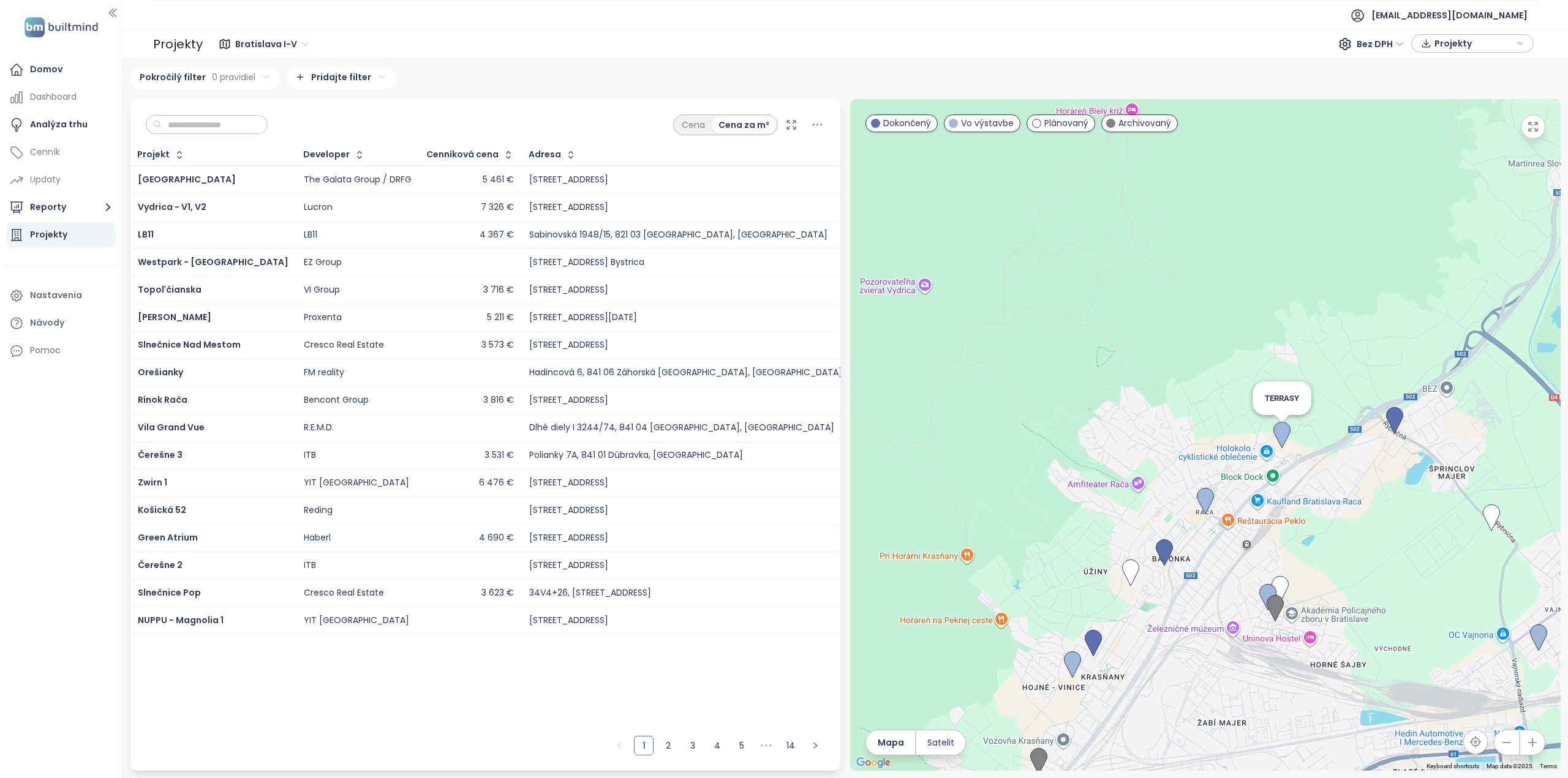
click at [1283, 436] on img at bounding box center [1282, 435] width 27 height 37
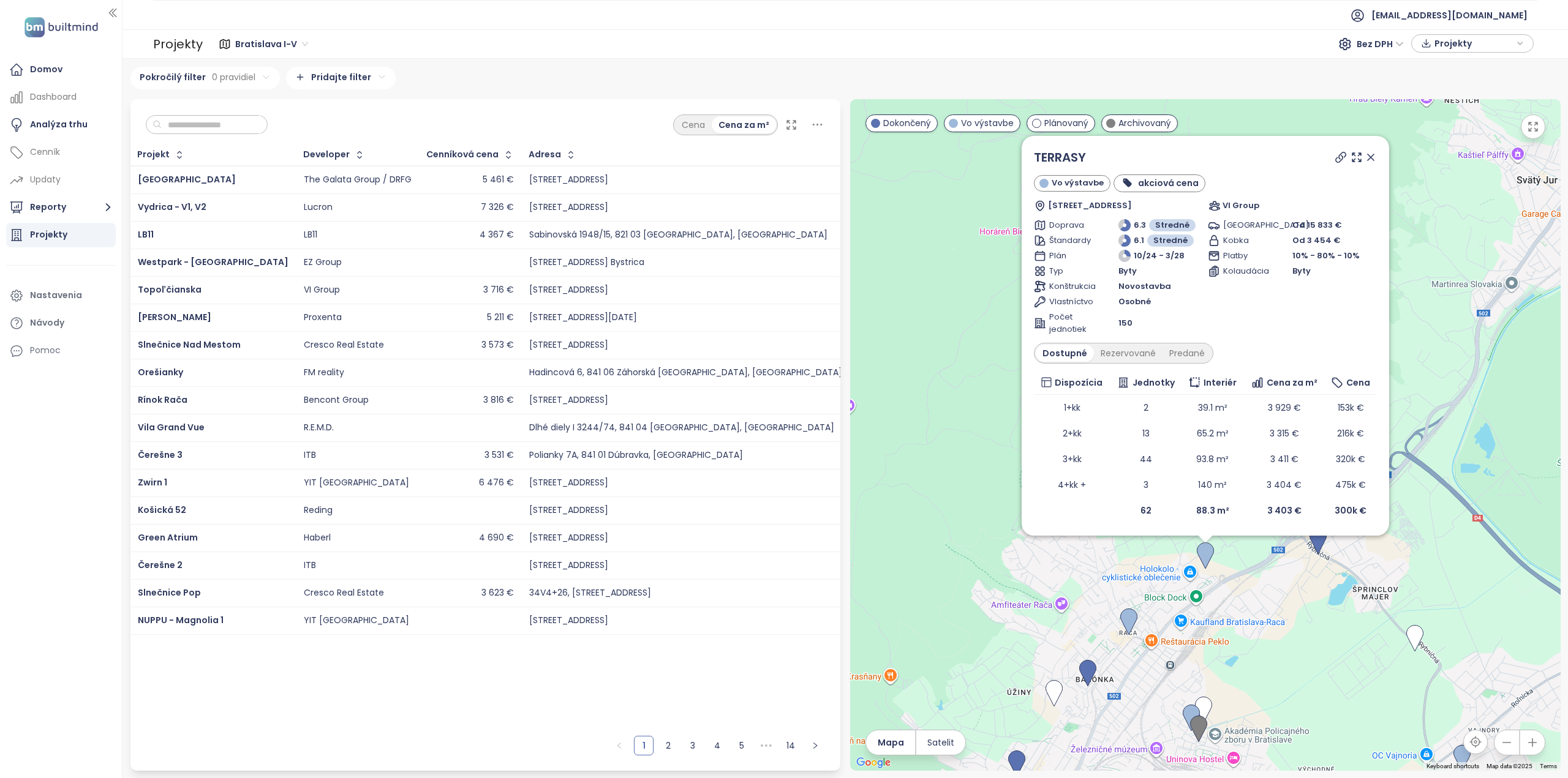
click at [1368, 156] on icon at bounding box center [1371, 157] width 12 height 12
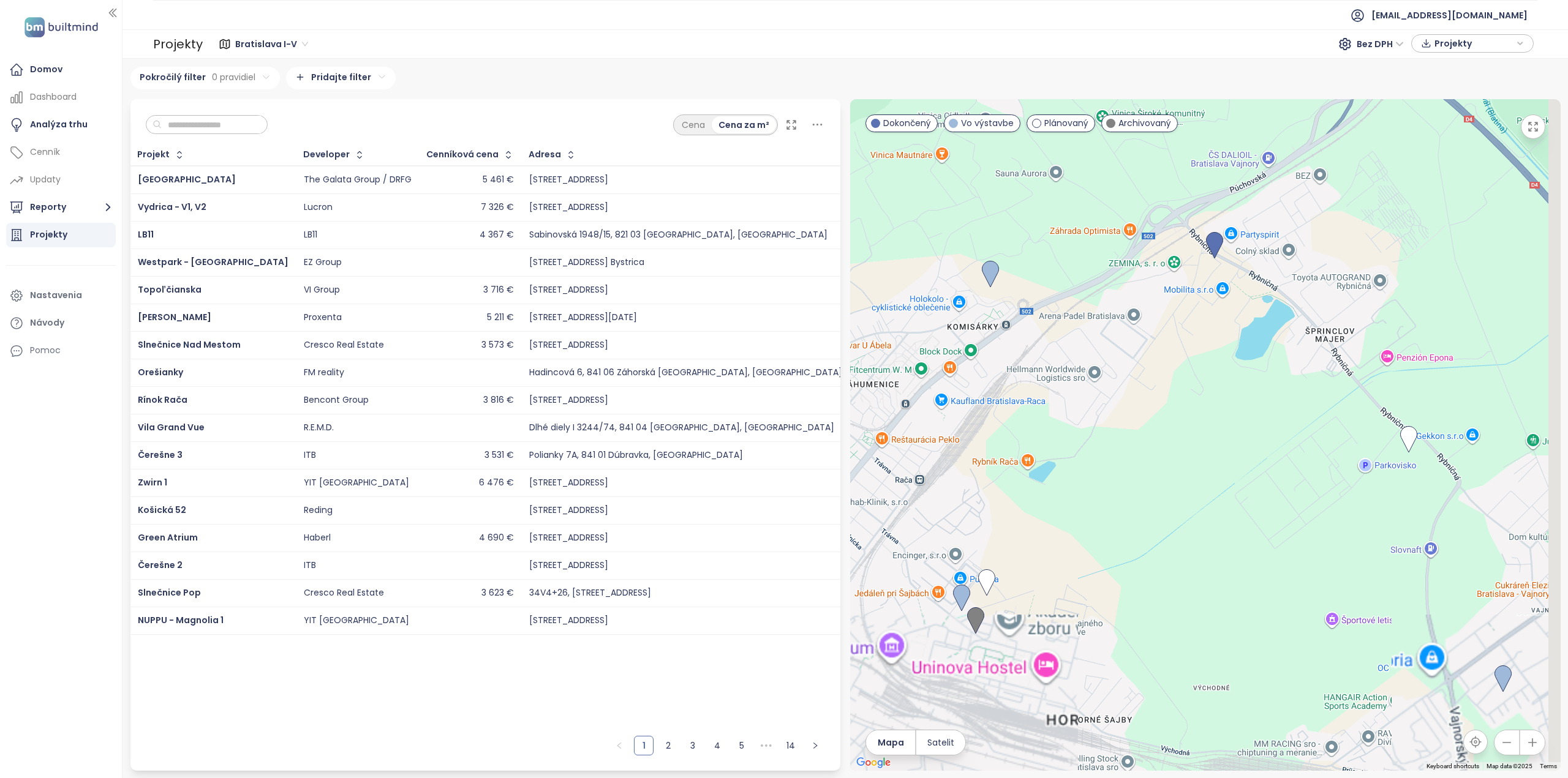
drag, startPoint x: 1378, startPoint y: 647, endPoint x: 1313, endPoint y: 371, distance: 283.6
click at [1313, 372] on div at bounding box center [1205, 434] width 710 height 672
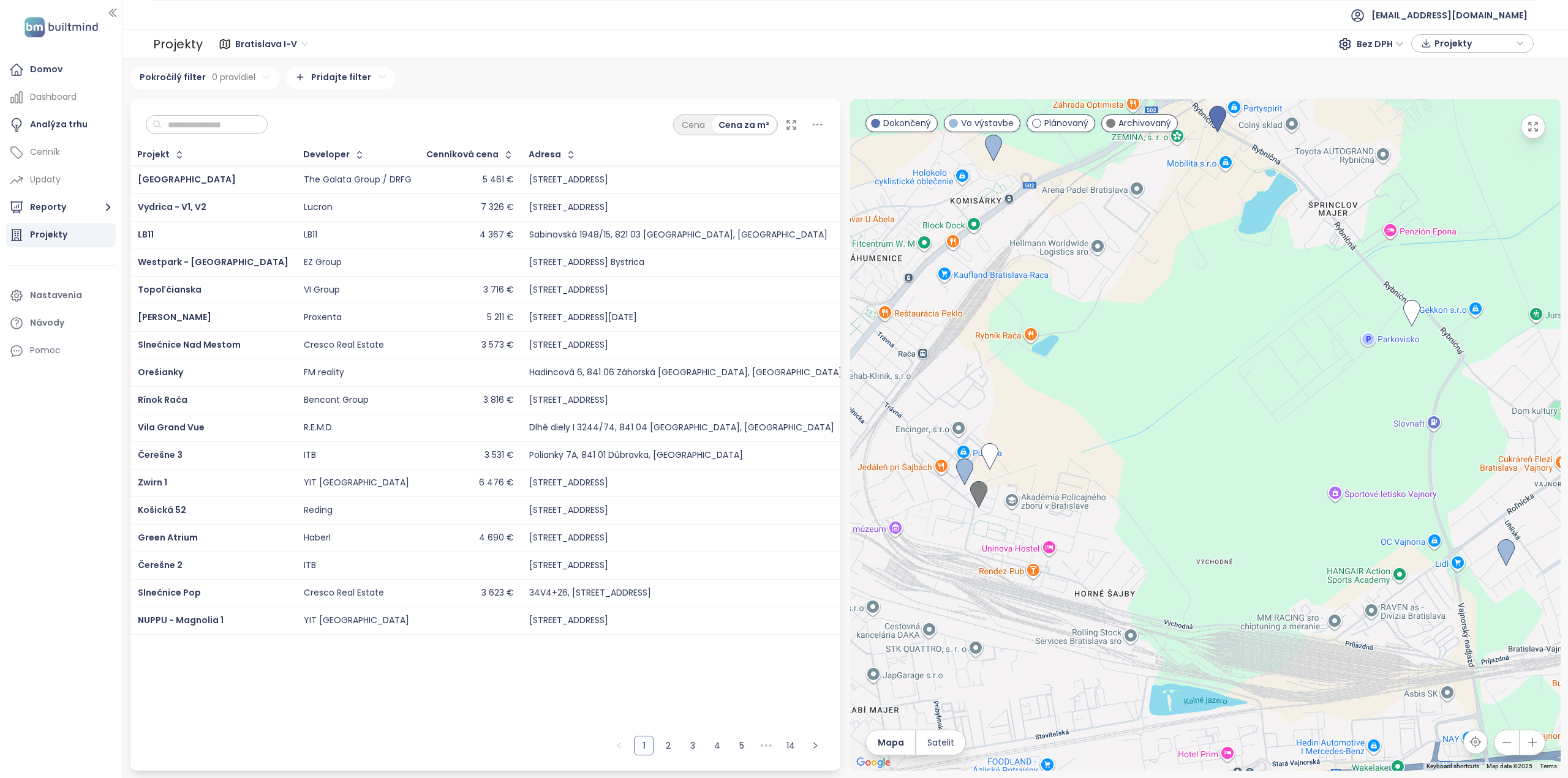
drag, startPoint x: 1292, startPoint y: 534, endPoint x: 1316, endPoint y: 422, distance: 114.5
click at [1316, 436] on div at bounding box center [1205, 434] width 710 height 672
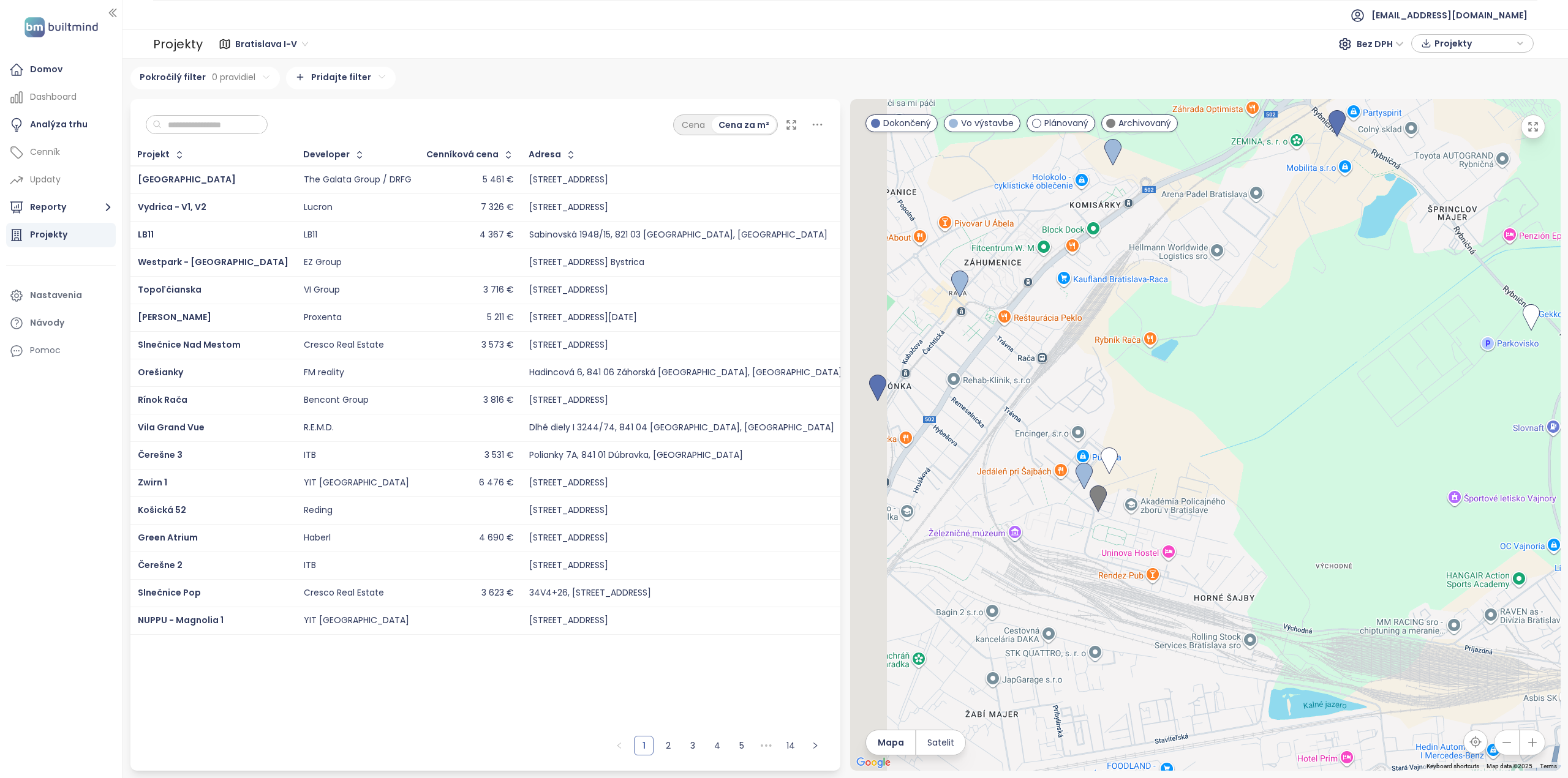
click at [1397, 626] on div at bounding box center [1205, 434] width 710 height 672
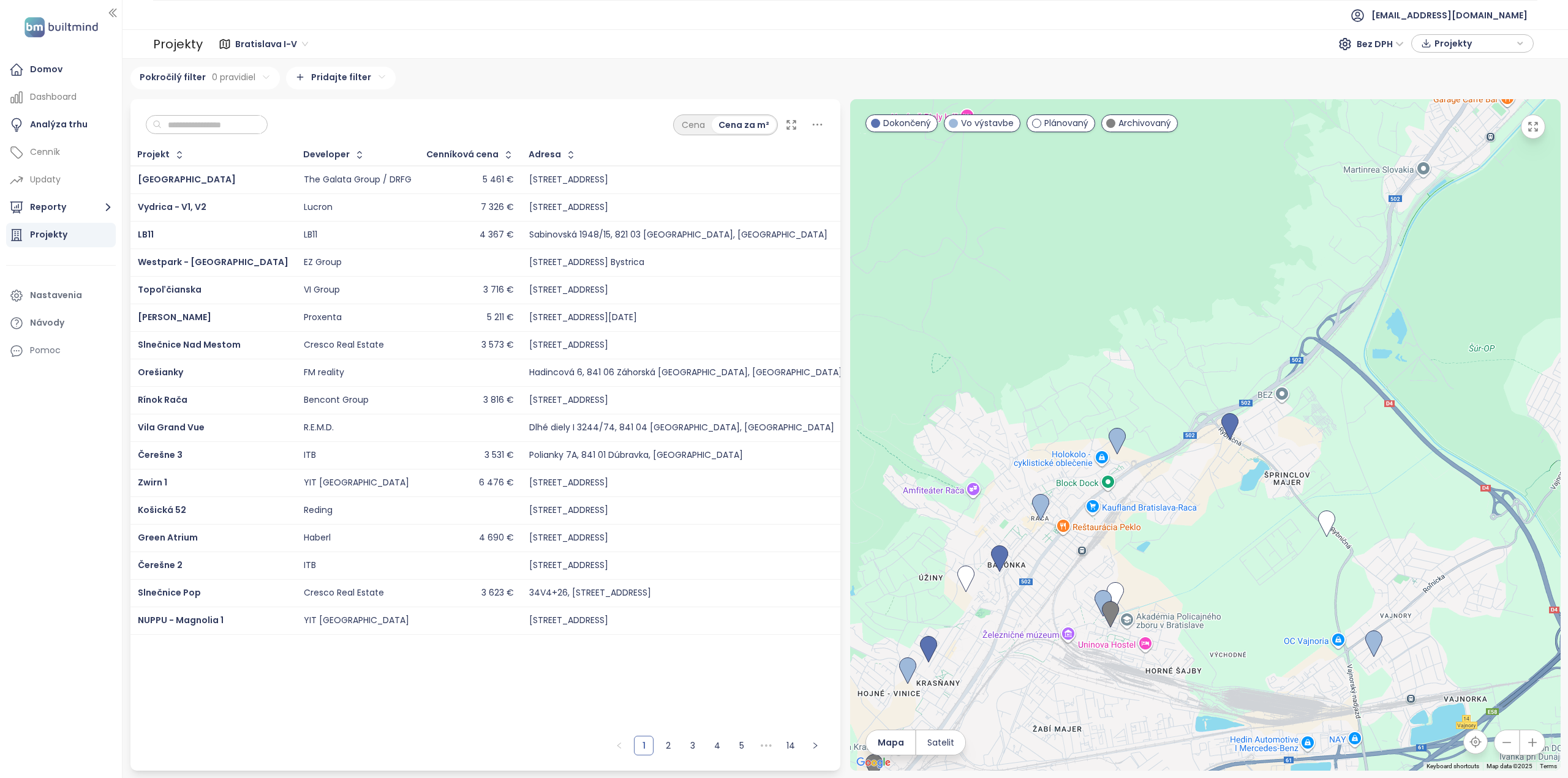
drag, startPoint x: 1286, startPoint y: 472, endPoint x: 1213, endPoint y: 592, distance: 140.5
click at [1213, 592] on div at bounding box center [1205, 434] width 710 height 672
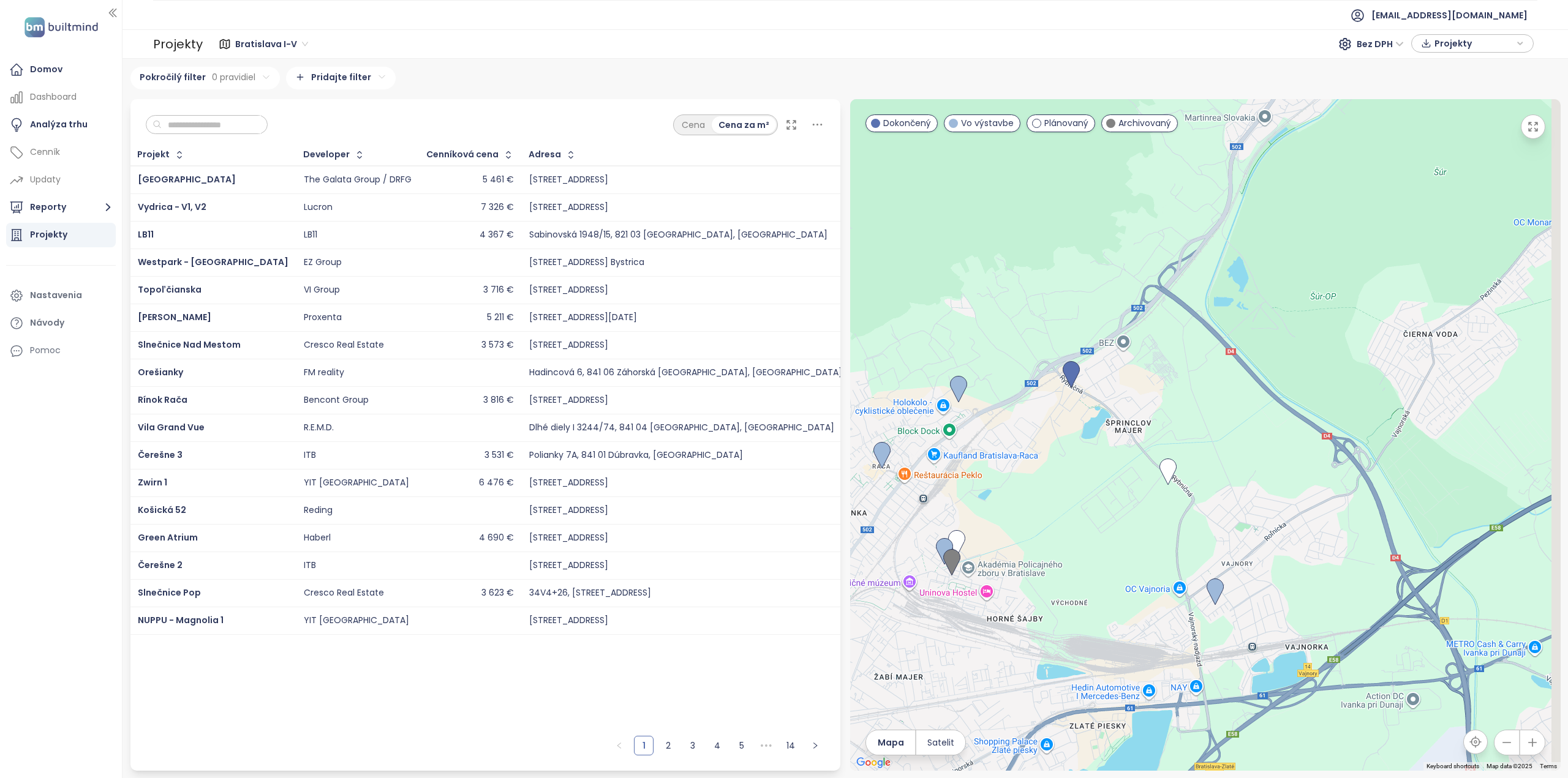
drag, startPoint x: 1329, startPoint y: 567, endPoint x: 1167, endPoint y: 513, distance: 170.8
click at [1167, 513] on div at bounding box center [1205, 434] width 710 height 672
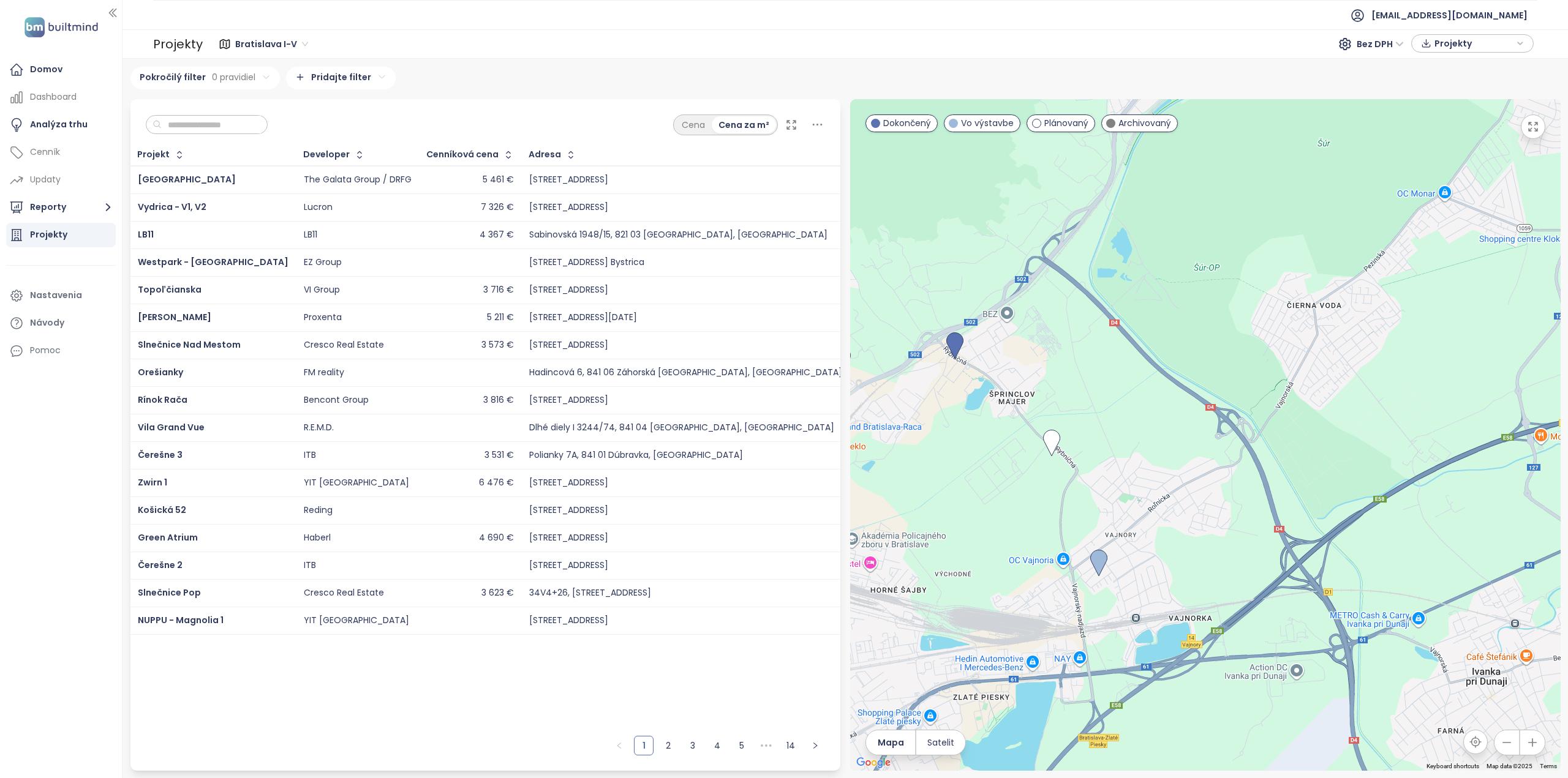
drag, startPoint x: 1328, startPoint y: 535, endPoint x: 1212, endPoint y: 504, distance: 120.1
click at [1212, 504] on div at bounding box center [1205, 434] width 710 height 672
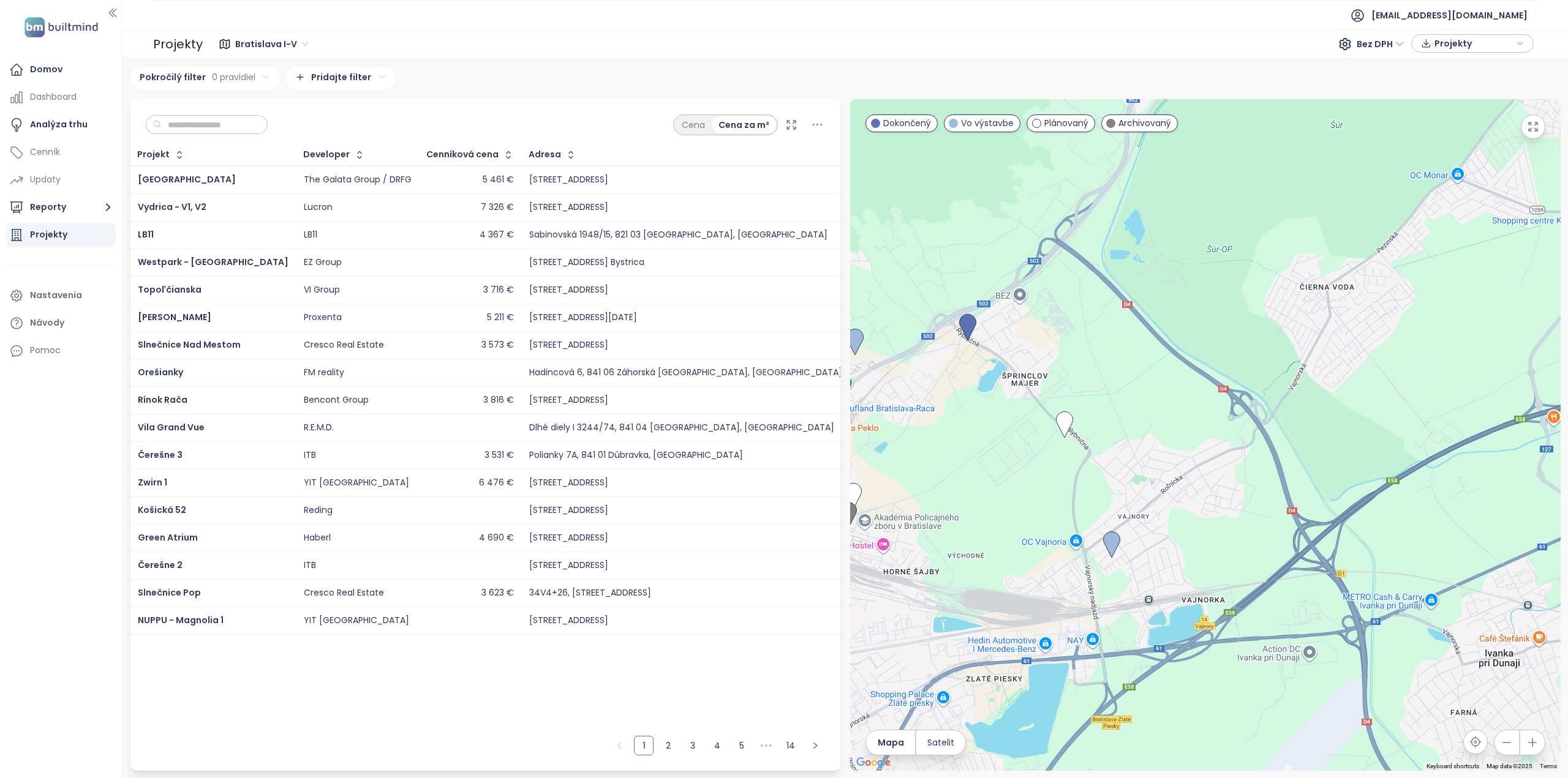
drag, startPoint x: 1240, startPoint y: 562, endPoint x: 1269, endPoint y: 518, distance: 52.7
click at [1269, 518] on div at bounding box center [1205, 434] width 710 height 672
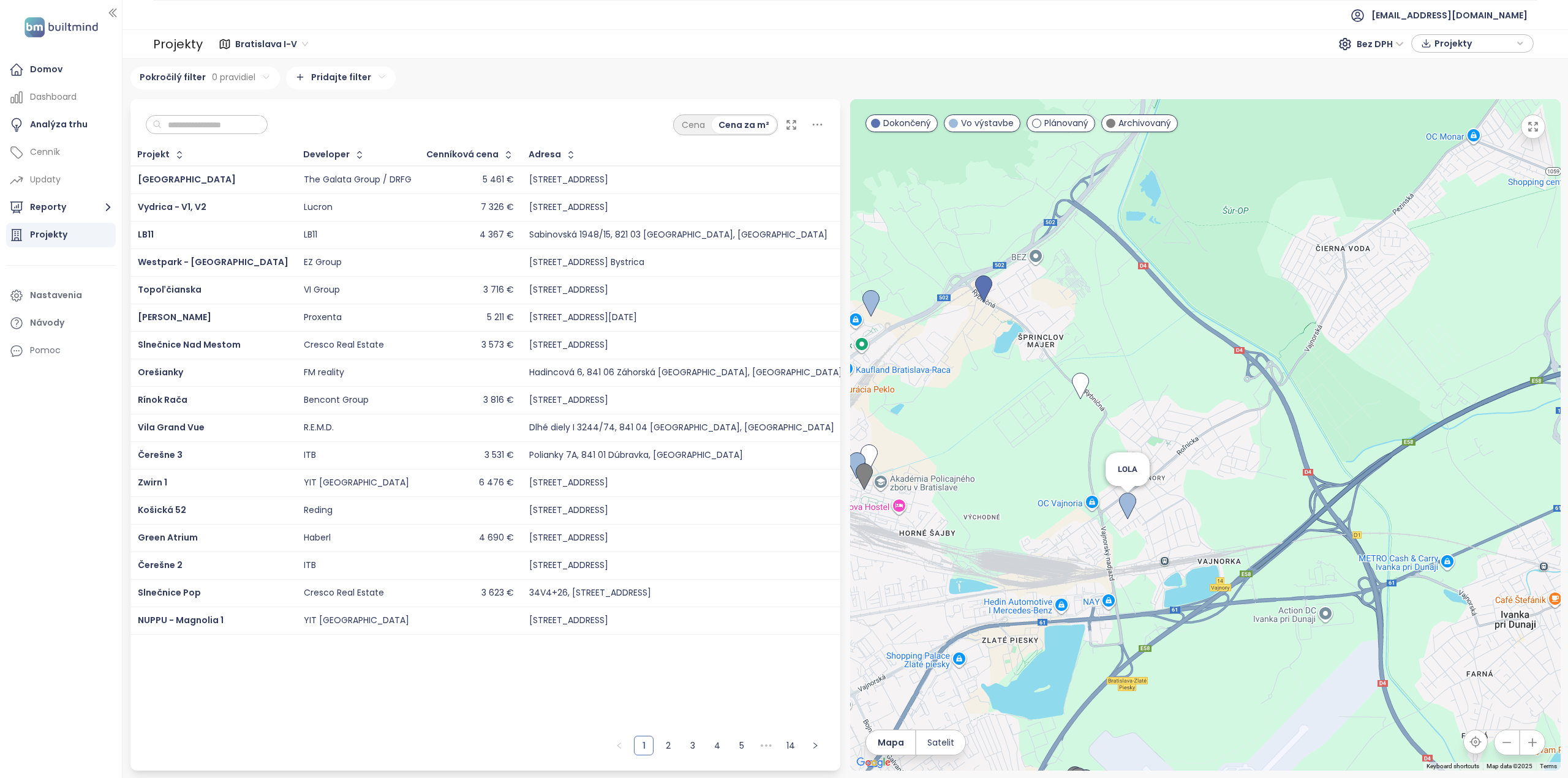
click at [1131, 507] on img at bounding box center [1127, 506] width 27 height 37
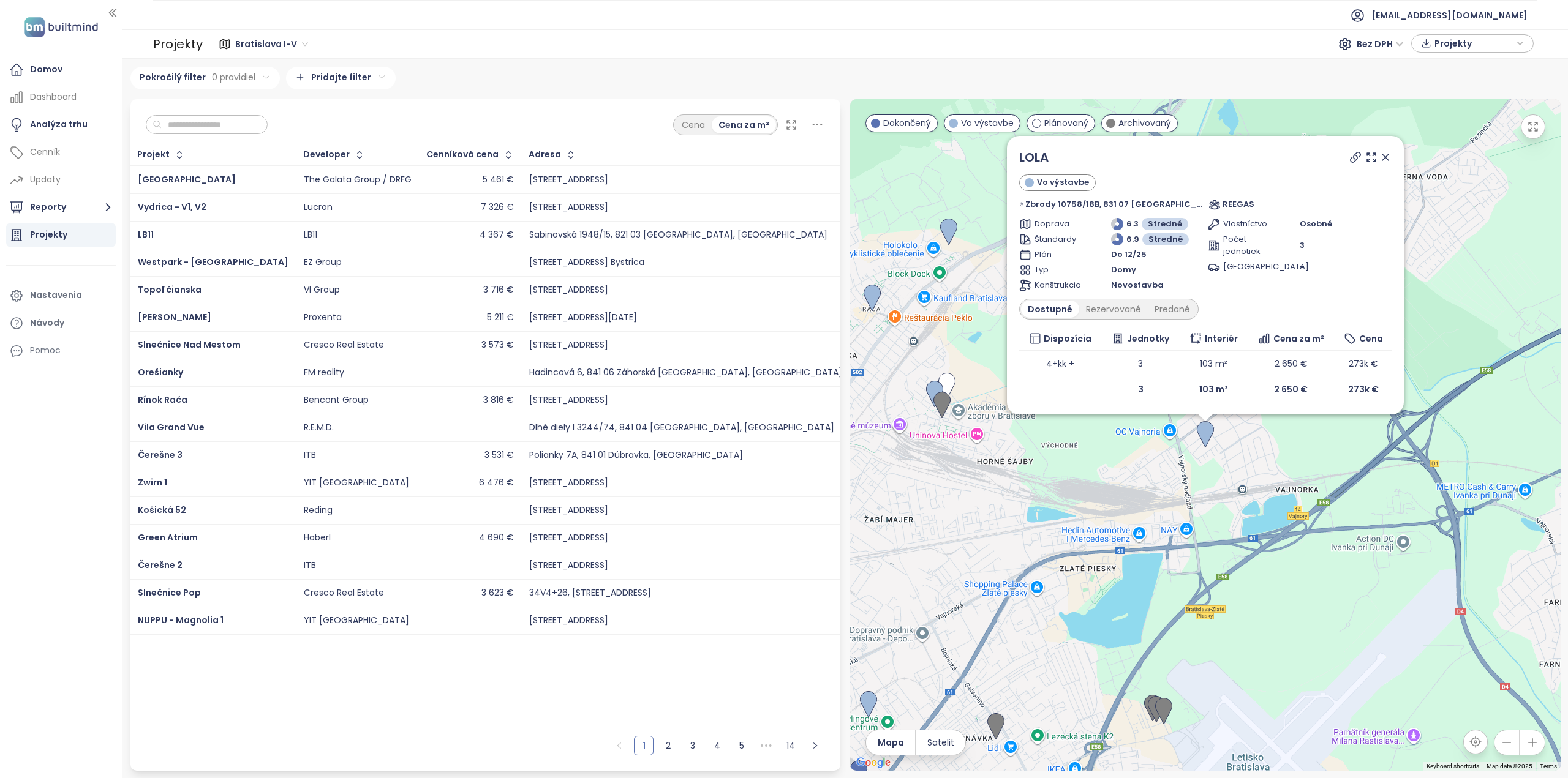
click at [1380, 152] on icon at bounding box center [1386, 157] width 12 height 12
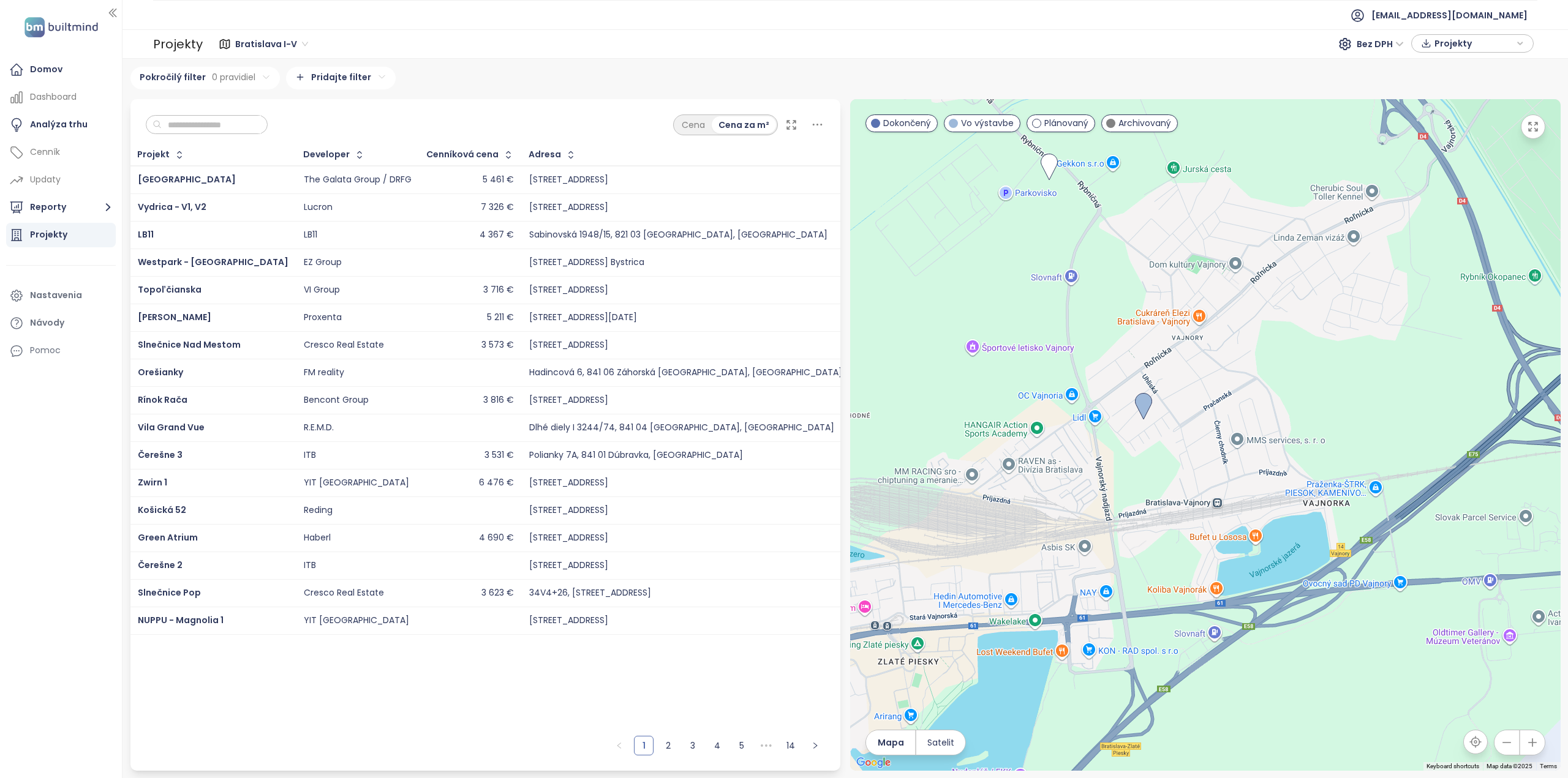
drag, startPoint x: 1287, startPoint y: 424, endPoint x: 1426, endPoint y: 424, distance: 139.0
click at [1426, 424] on div at bounding box center [1205, 434] width 710 height 672
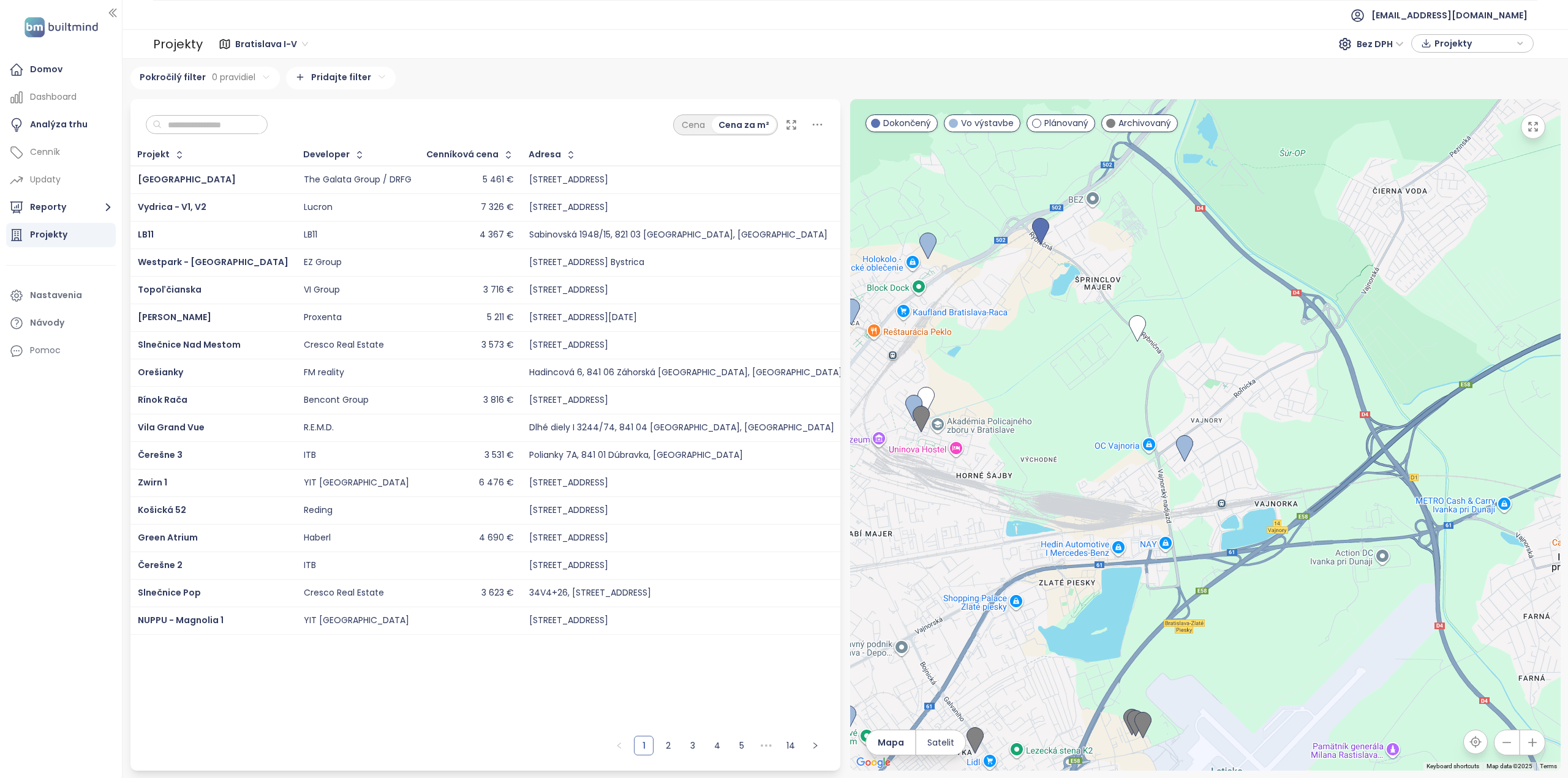
drag, startPoint x: 1306, startPoint y: 531, endPoint x: 1156, endPoint y: 434, distance: 178.6
click at [1157, 434] on div at bounding box center [1205, 434] width 710 height 672
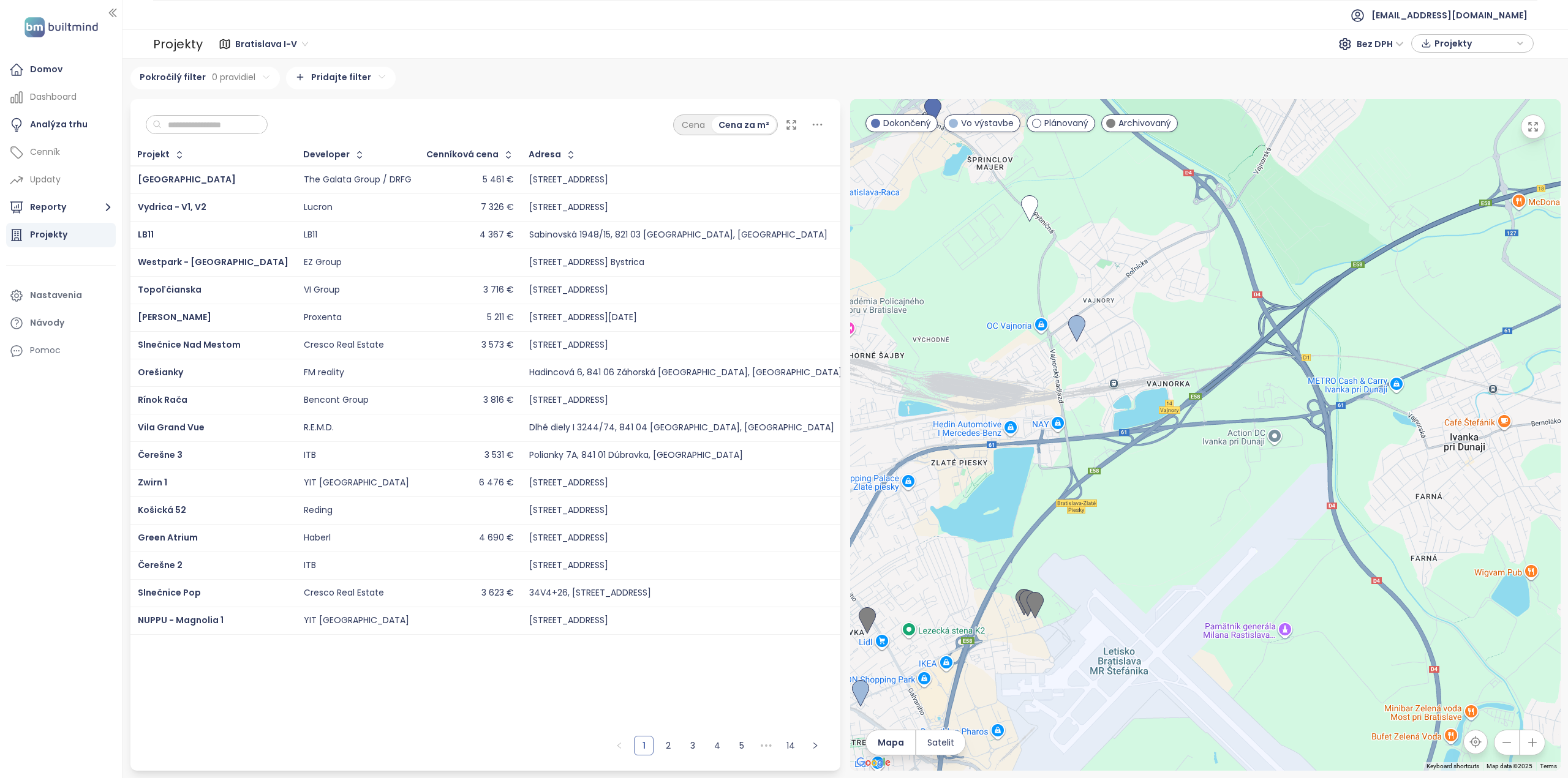
drag, startPoint x: 1266, startPoint y: 592, endPoint x: 1158, endPoint y: 470, distance: 162.9
click at [1158, 470] on div at bounding box center [1205, 434] width 710 height 672
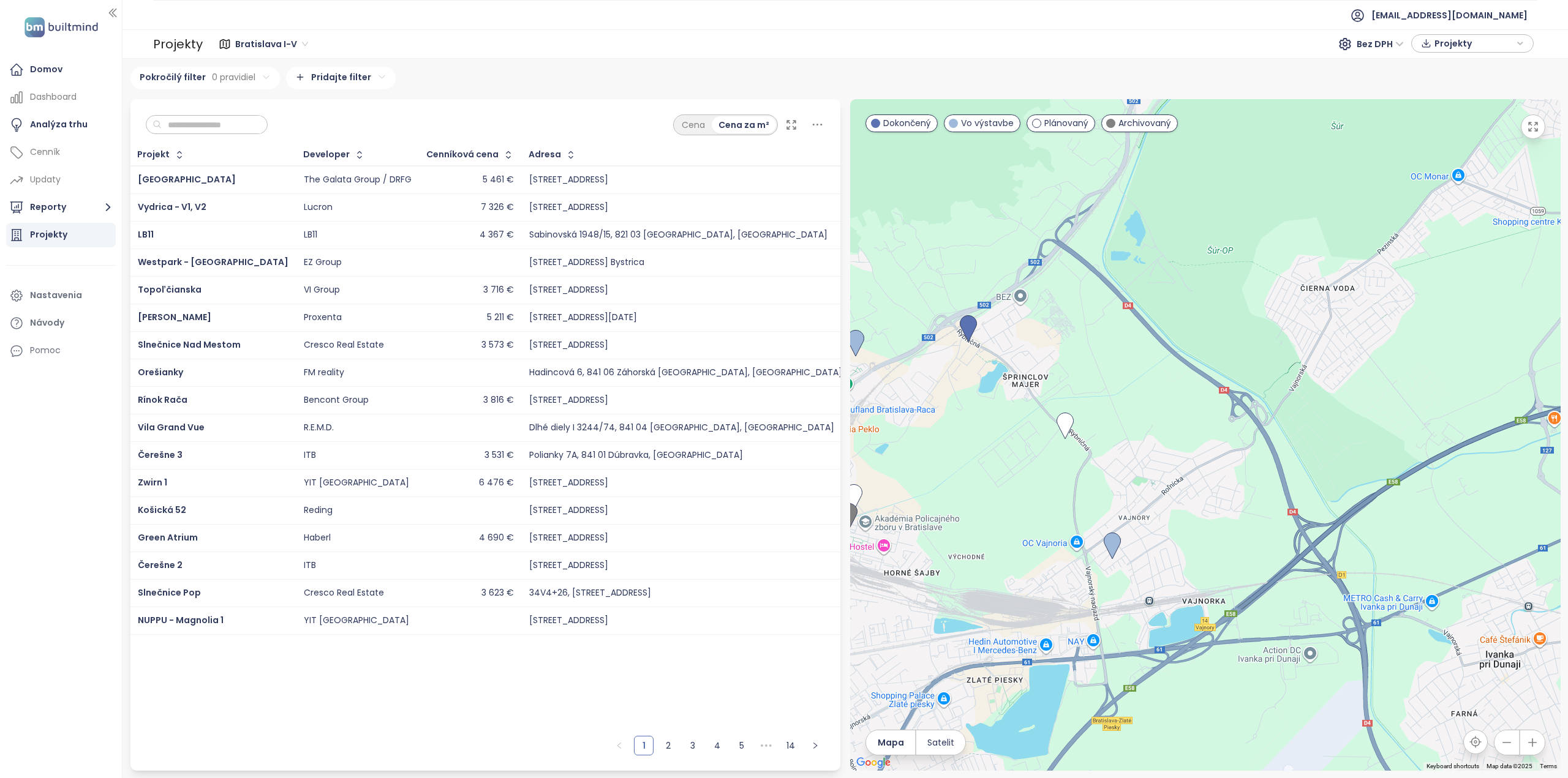
drag, startPoint x: 1170, startPoint y: 444, endPoint x: 1208, endPoint y: 674, distance: 233.1
click at [1208, 674] on div at bounding box center [1205, 434] width 710 height 672
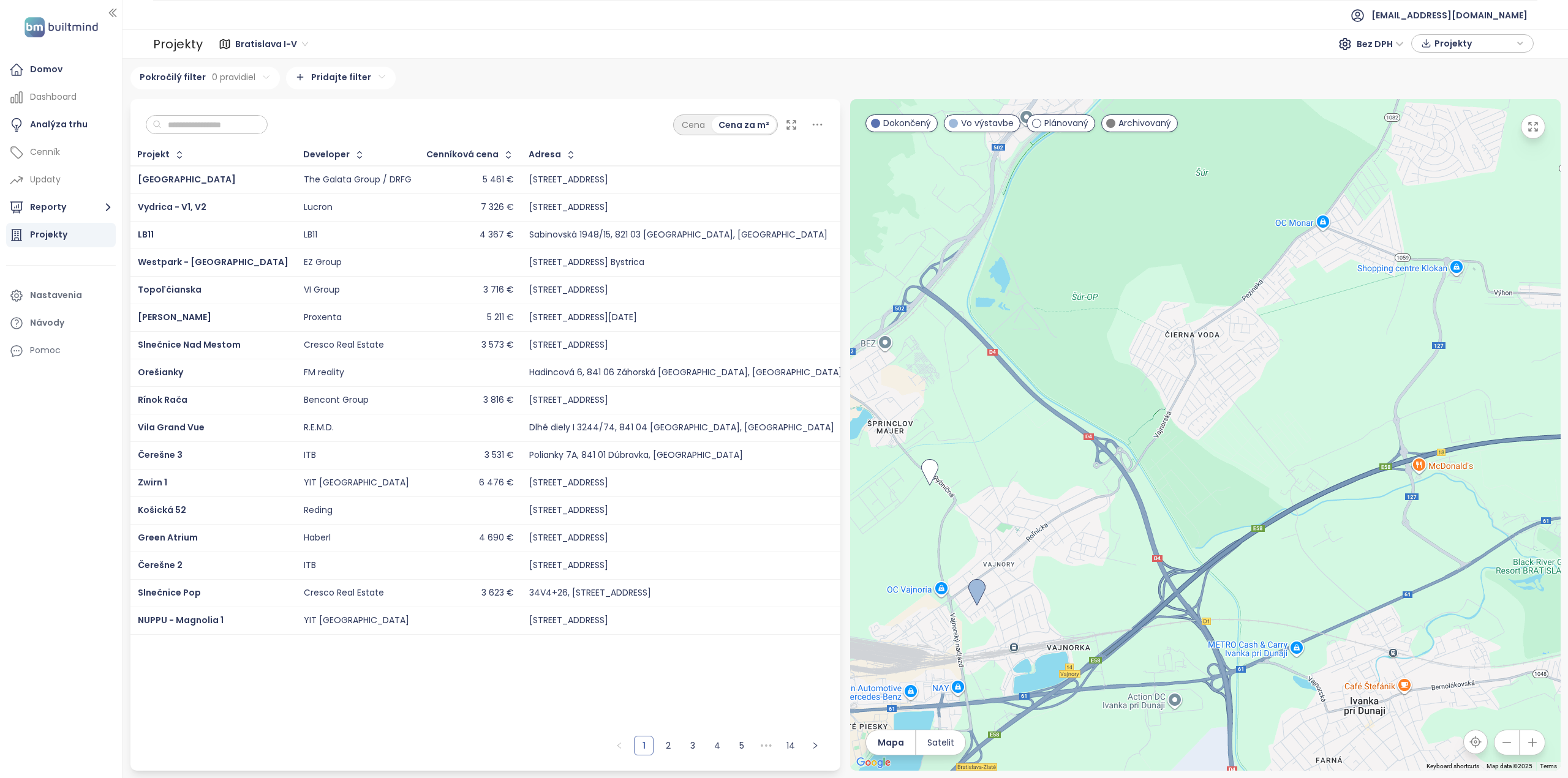
drag, startPoint x: 1304, startPoint y: 507, endPoint x: 1170, endPoint y: 548, distance: 140.1
click at [1170, 548] on div at bounding box center [1205, 434] width 710 height 672
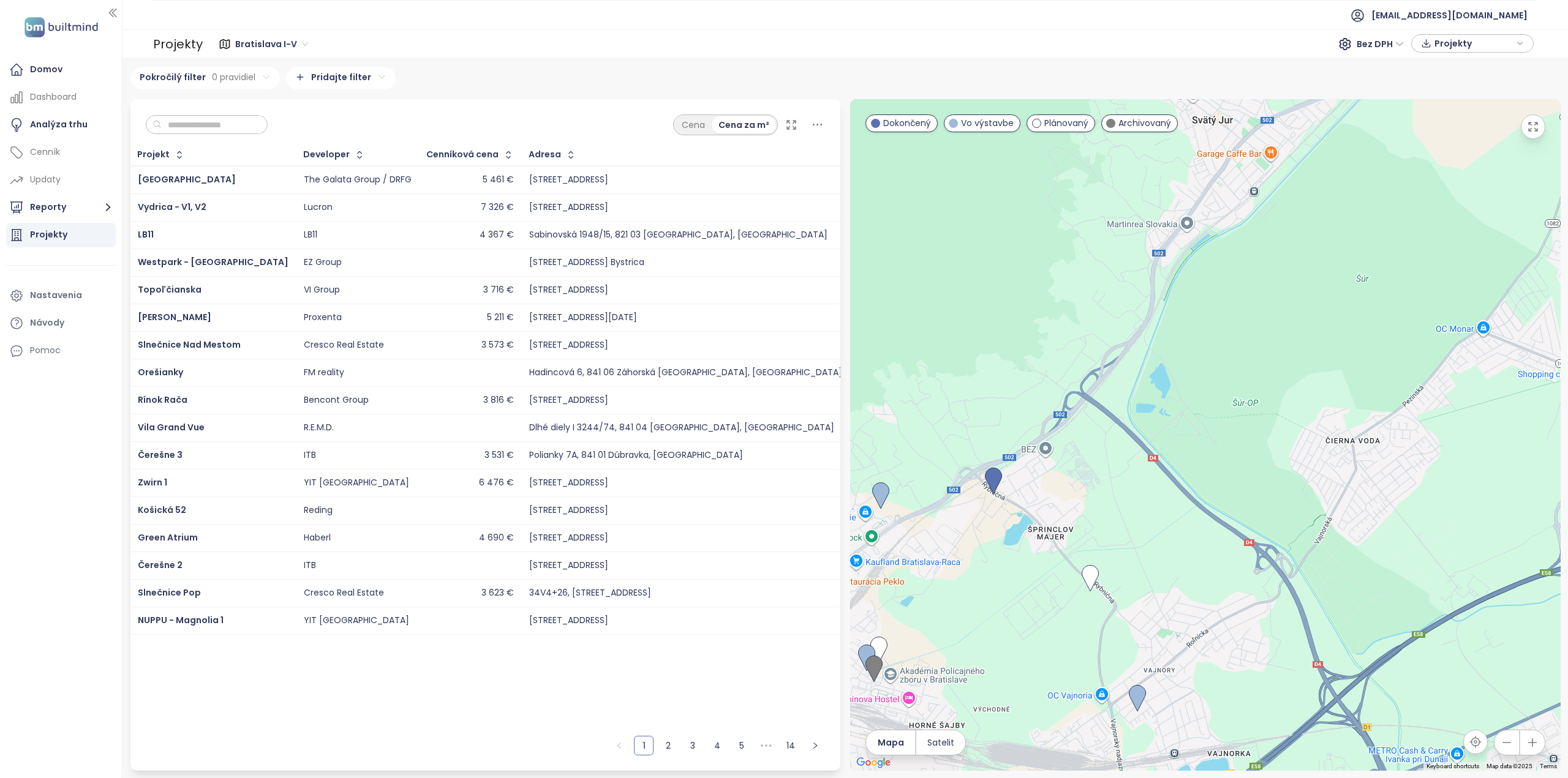
drag, startPoint x: 1163, startPoint y: 527, endPoint x: 1325, endPoint y: 634, distance: 194.1
click at [1325, 634] on div at bounding box center [1205, 434] width 710 height 672
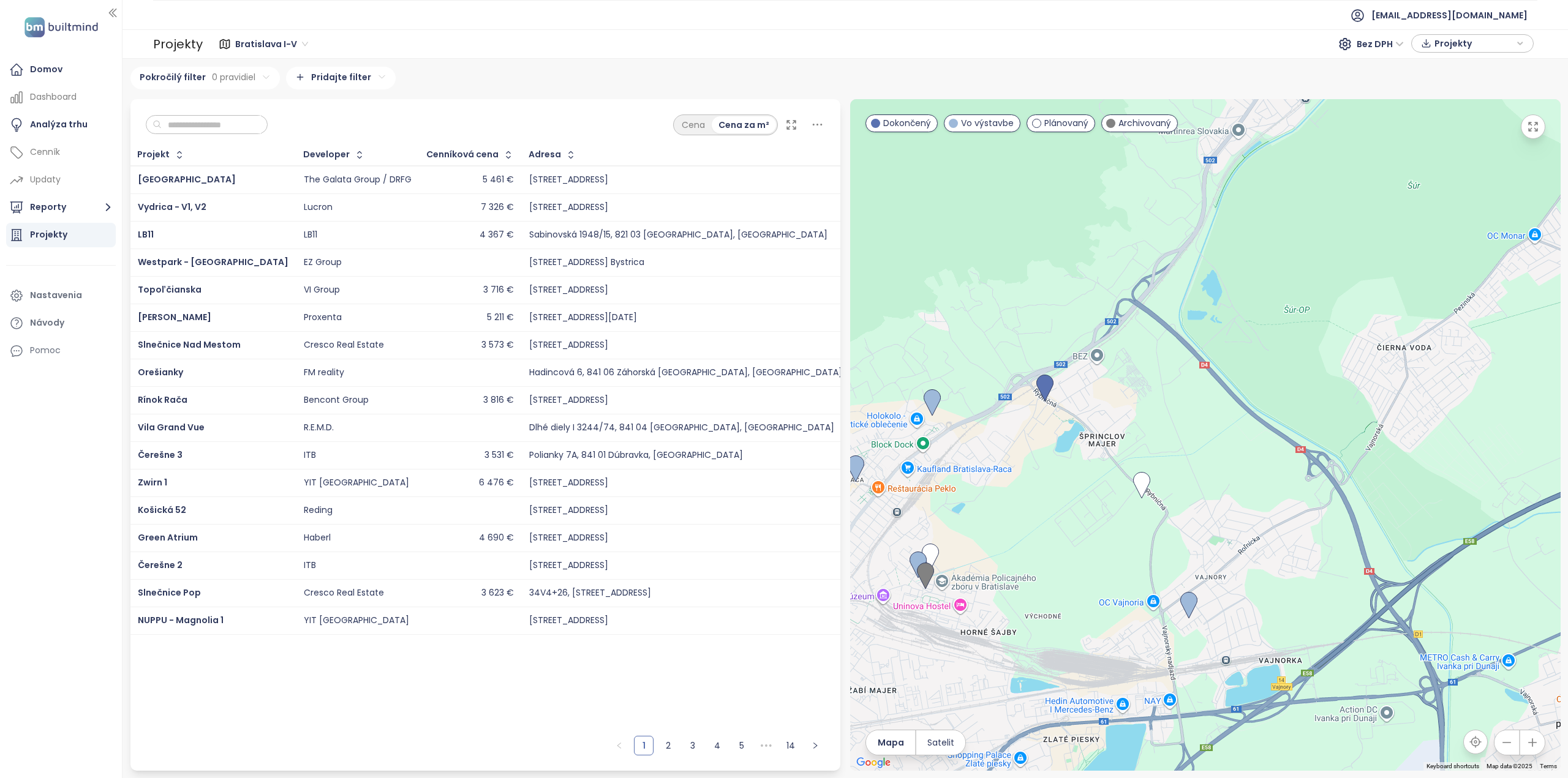
drag, startPoint x: 1304, startPoint y: 581, endPoint x: 1314, endPoint y: 552, distance: 30.7
click at [1314, 552] on div at bounding box center [1205, 434] width 710 height 672
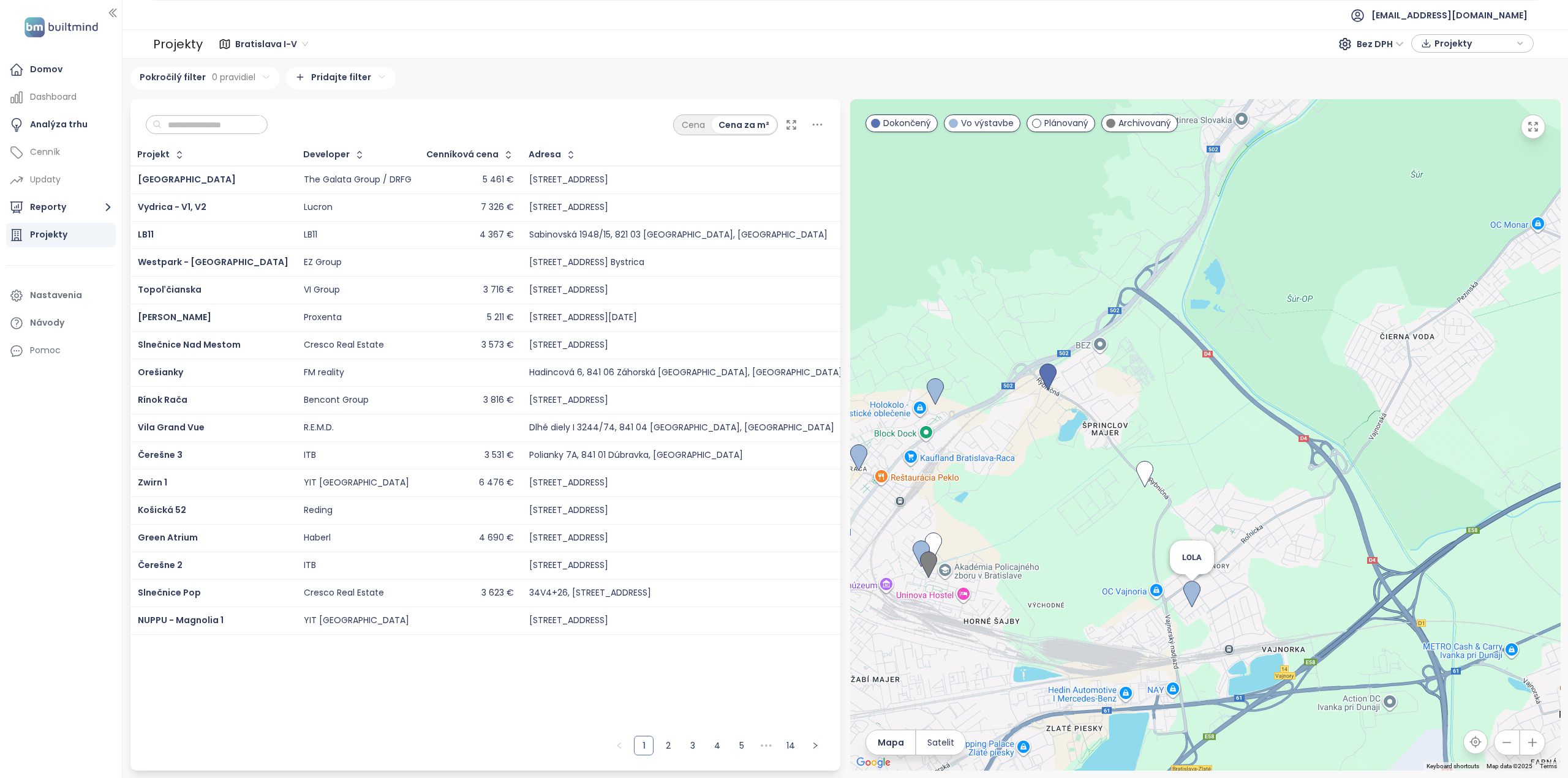
click at [1194, 593] on img at bounding box center [1192, 594] width 27 height 37
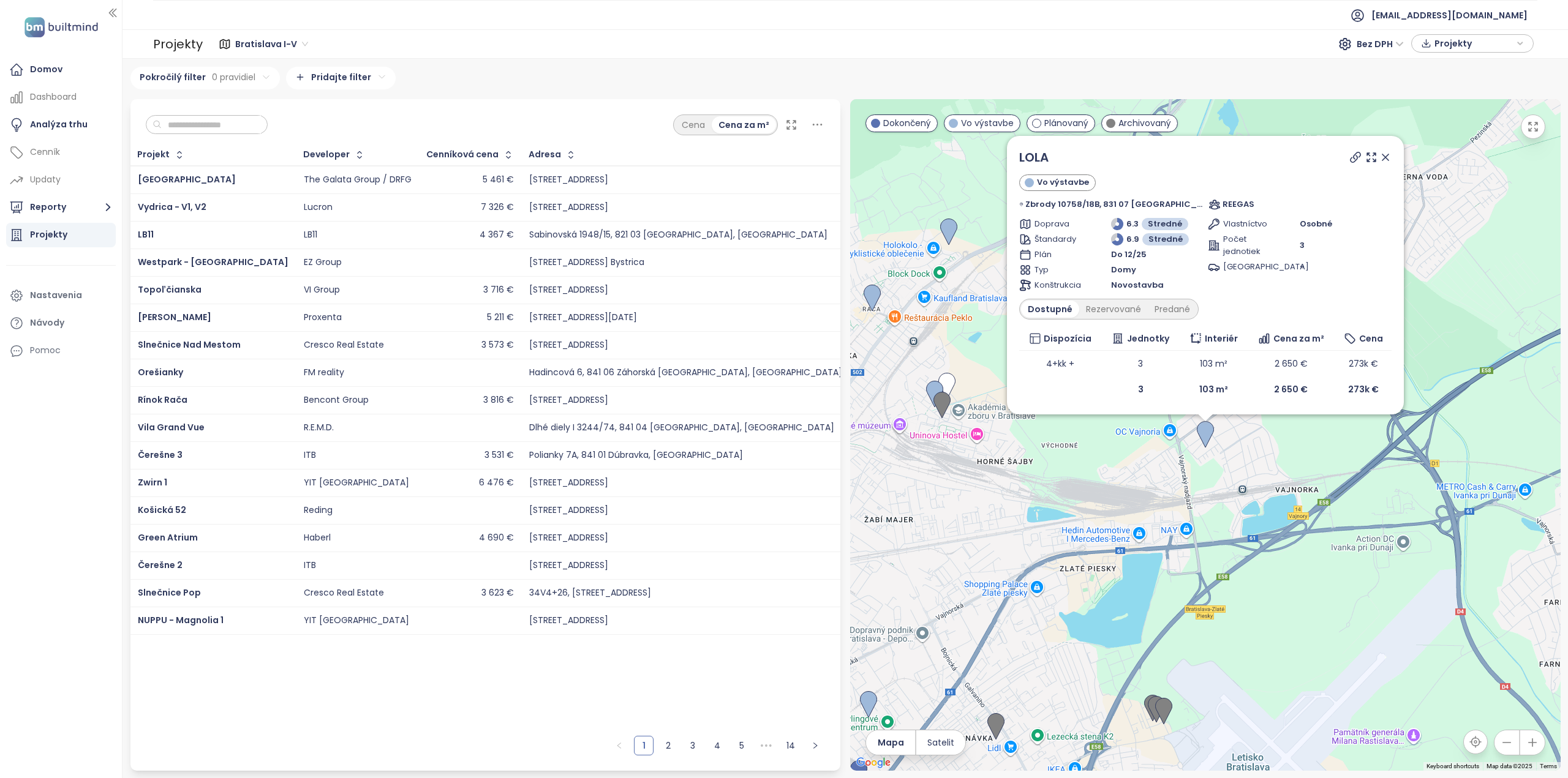
click at [1382, 156] on icon at bounding box center [1385, 157] width 6 height 6
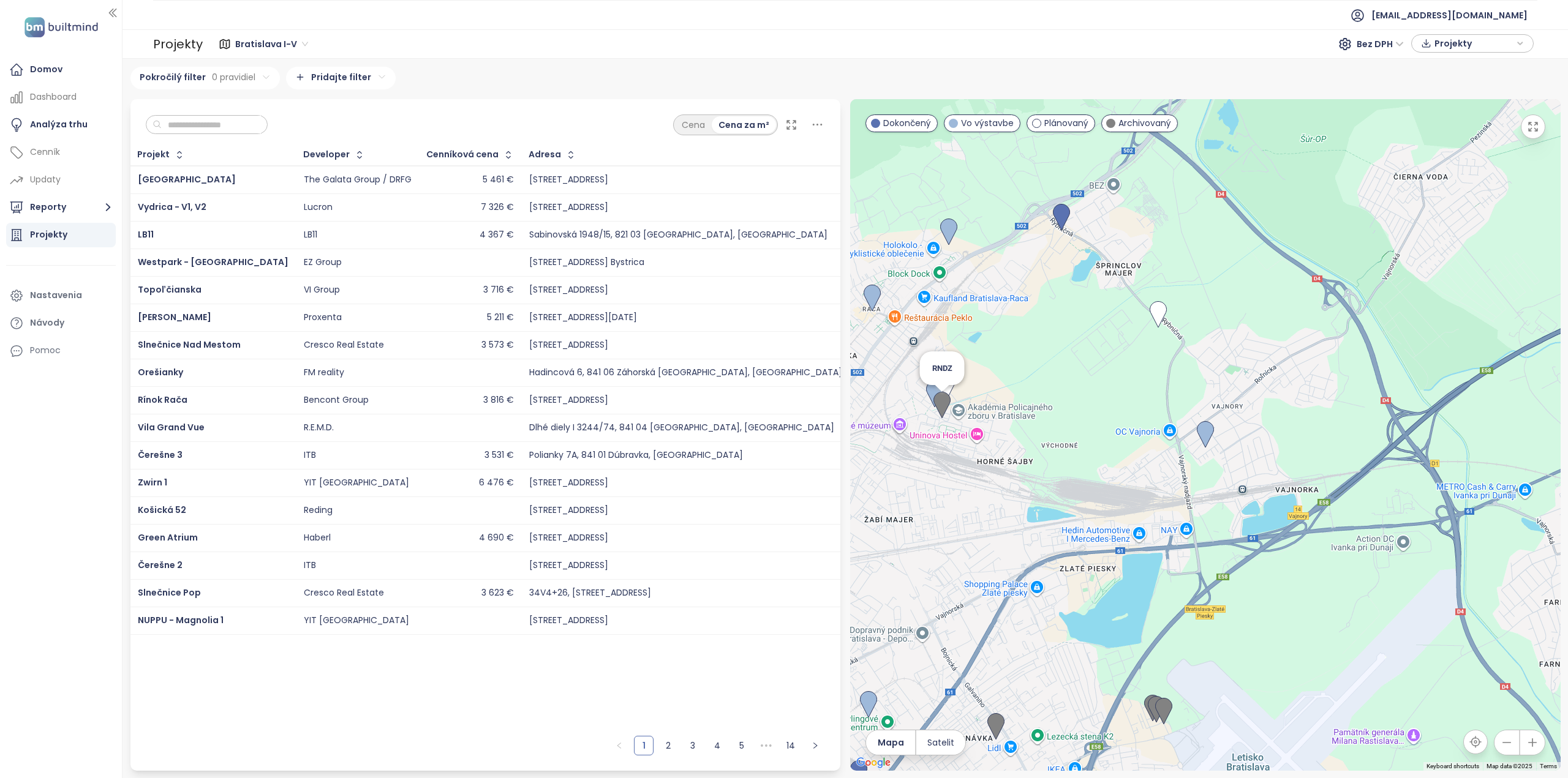
click at [929, 394] on img at bounding box center [942, 405] width 27 height 37
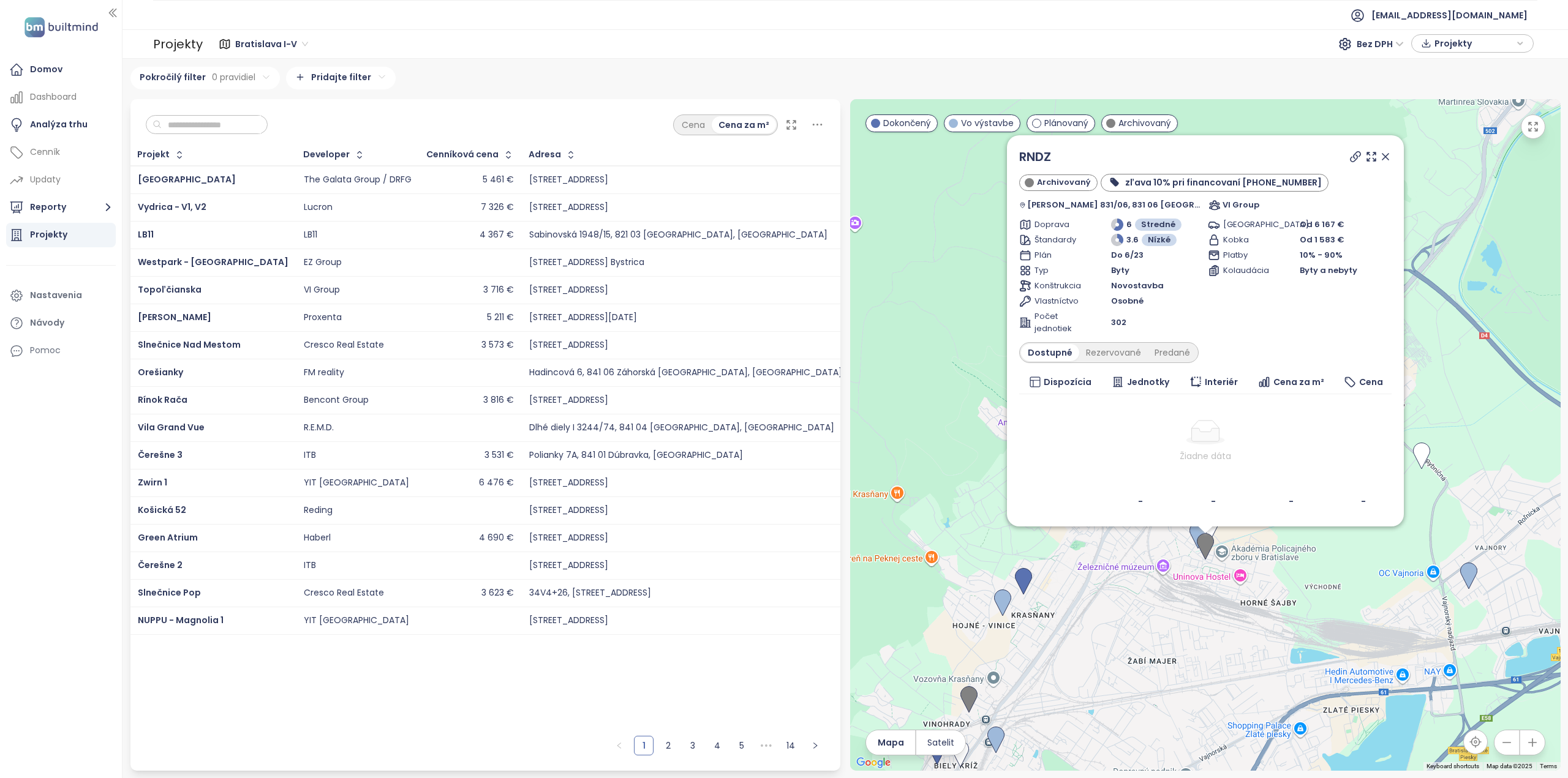
click at [1382, 157] on icon at bounding box center [1385, 157] width 6 height 6
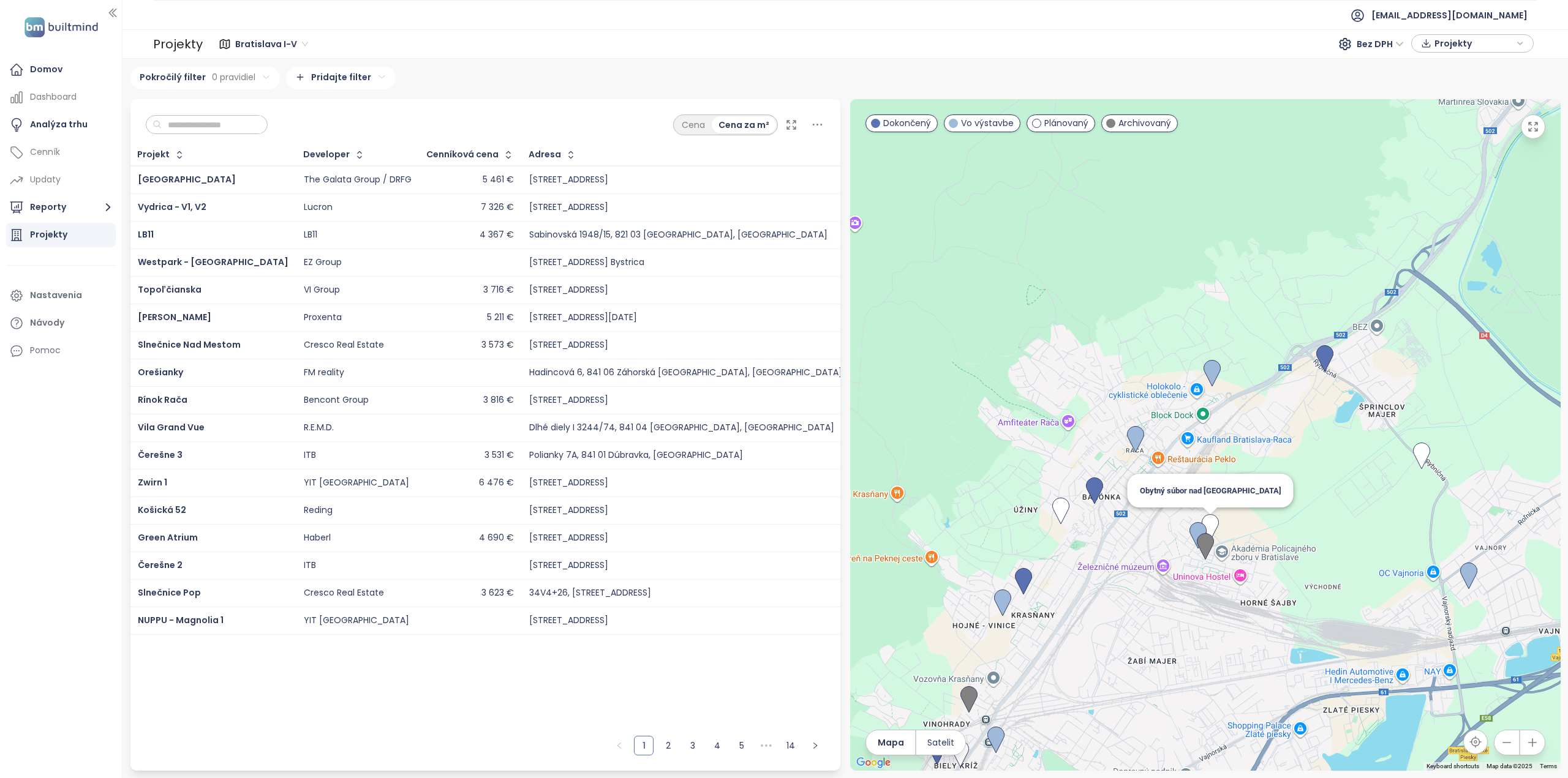
click at [1212, 519] on img at bounding box center [1210, 528] width 27 height 37
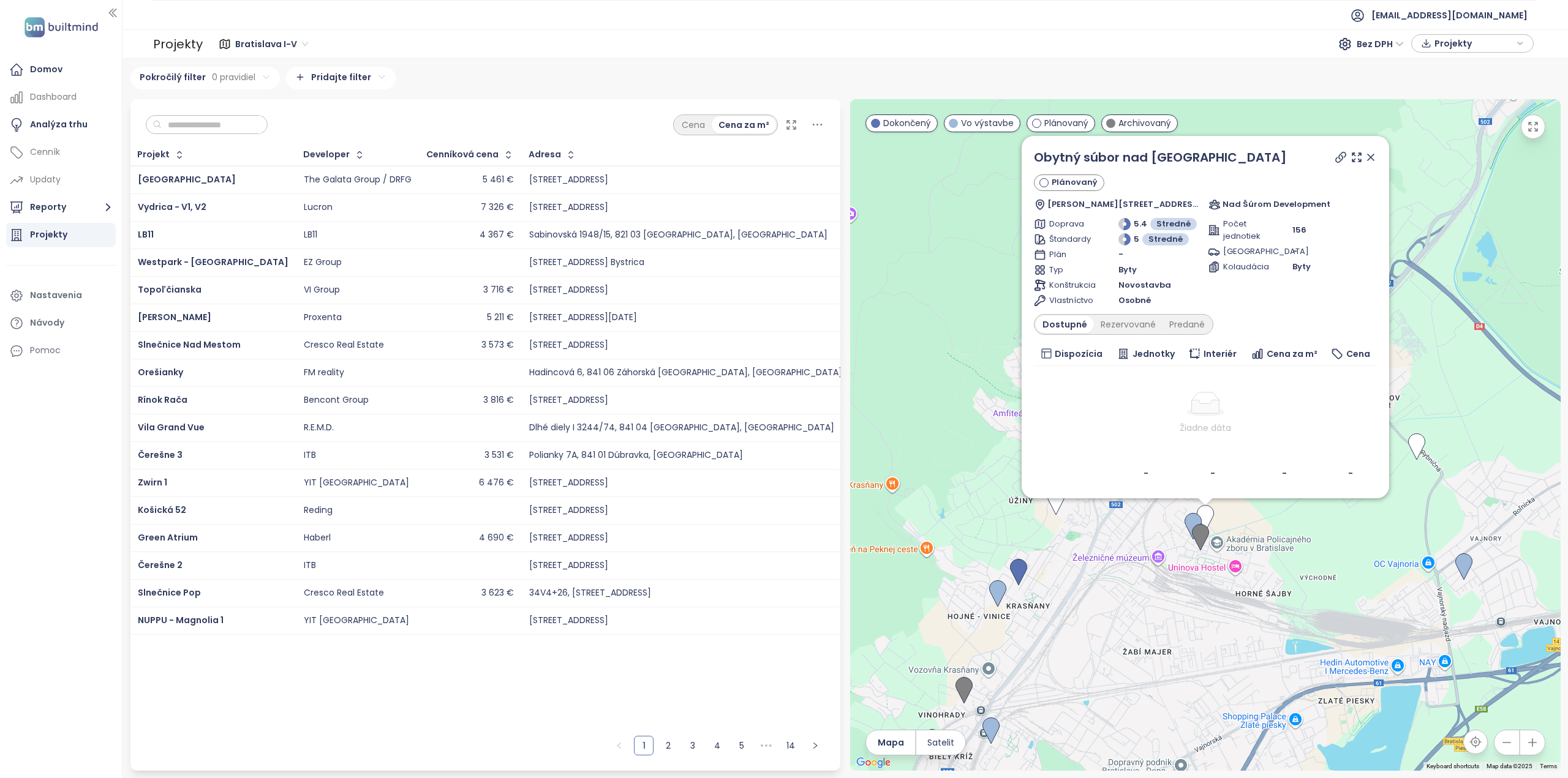
click at [1375, 158] on icon at bounding box center [1371, 157] width 12 height 12
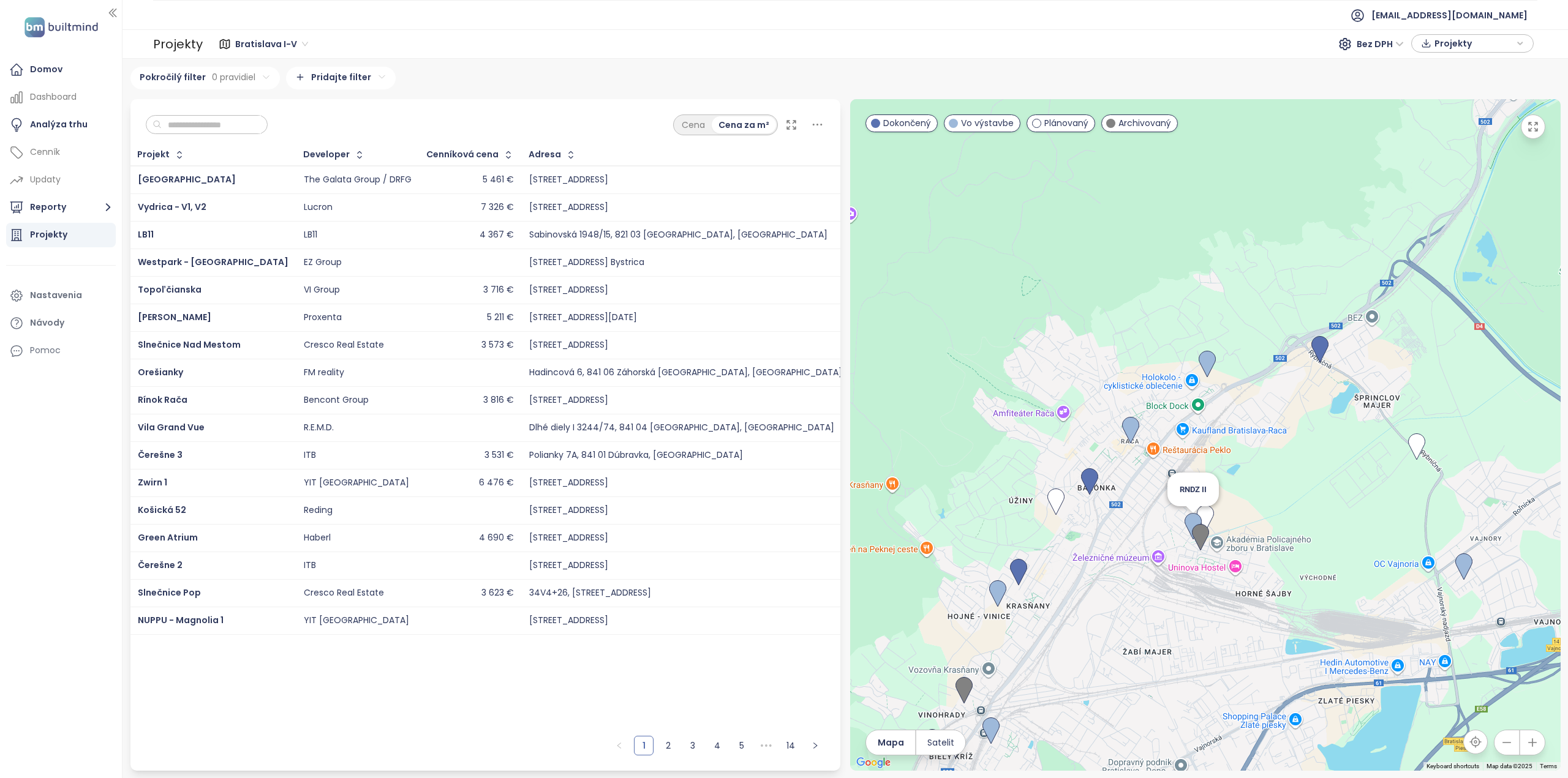
click at [1184, 518] on img at bounding box center [1193, 527] width 27 height 37
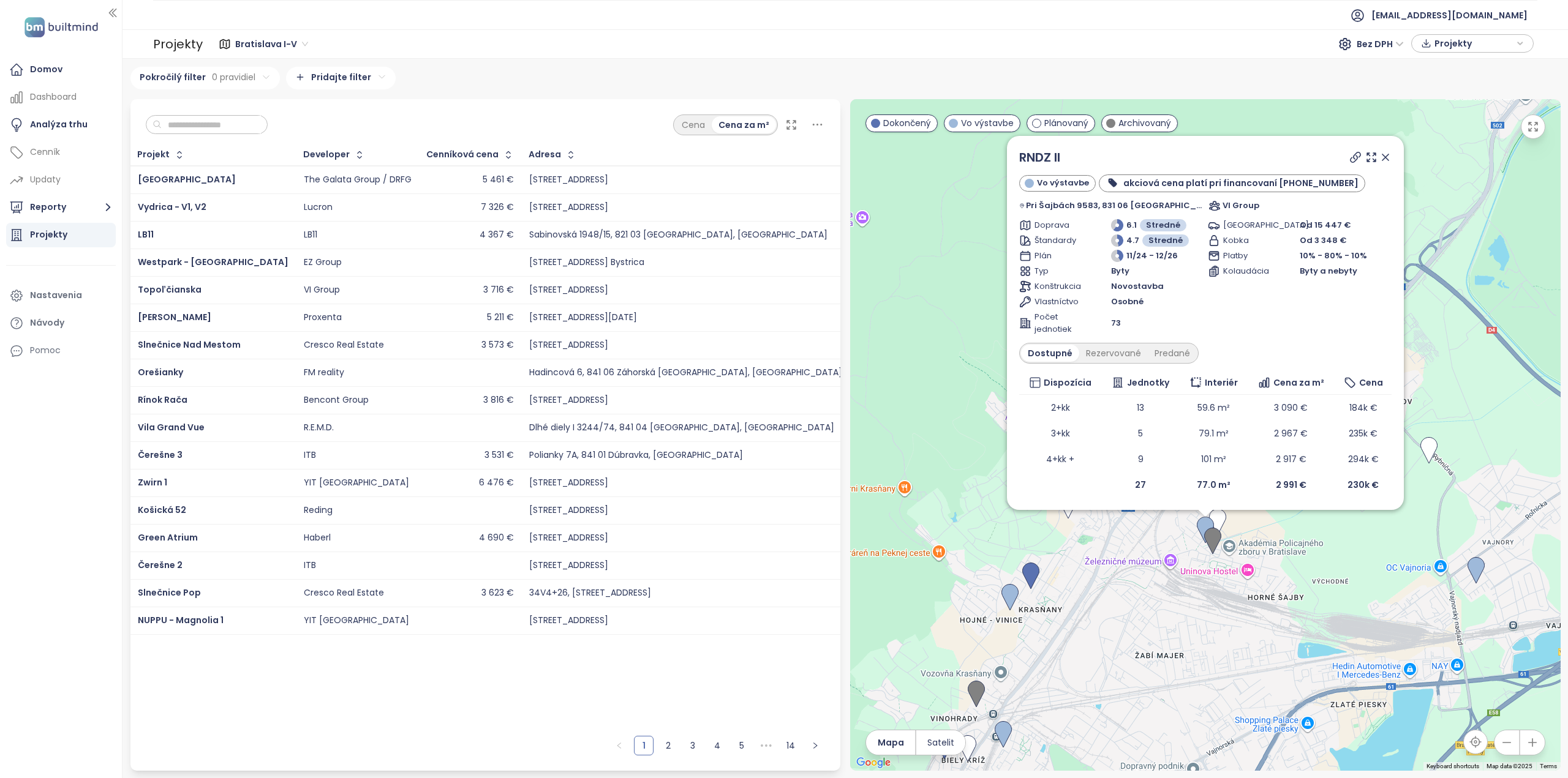
click at [1380, 158] on icon at bounding box center [1386, 157] width 12 height 12
